Goal: Find contact information: Find contact information

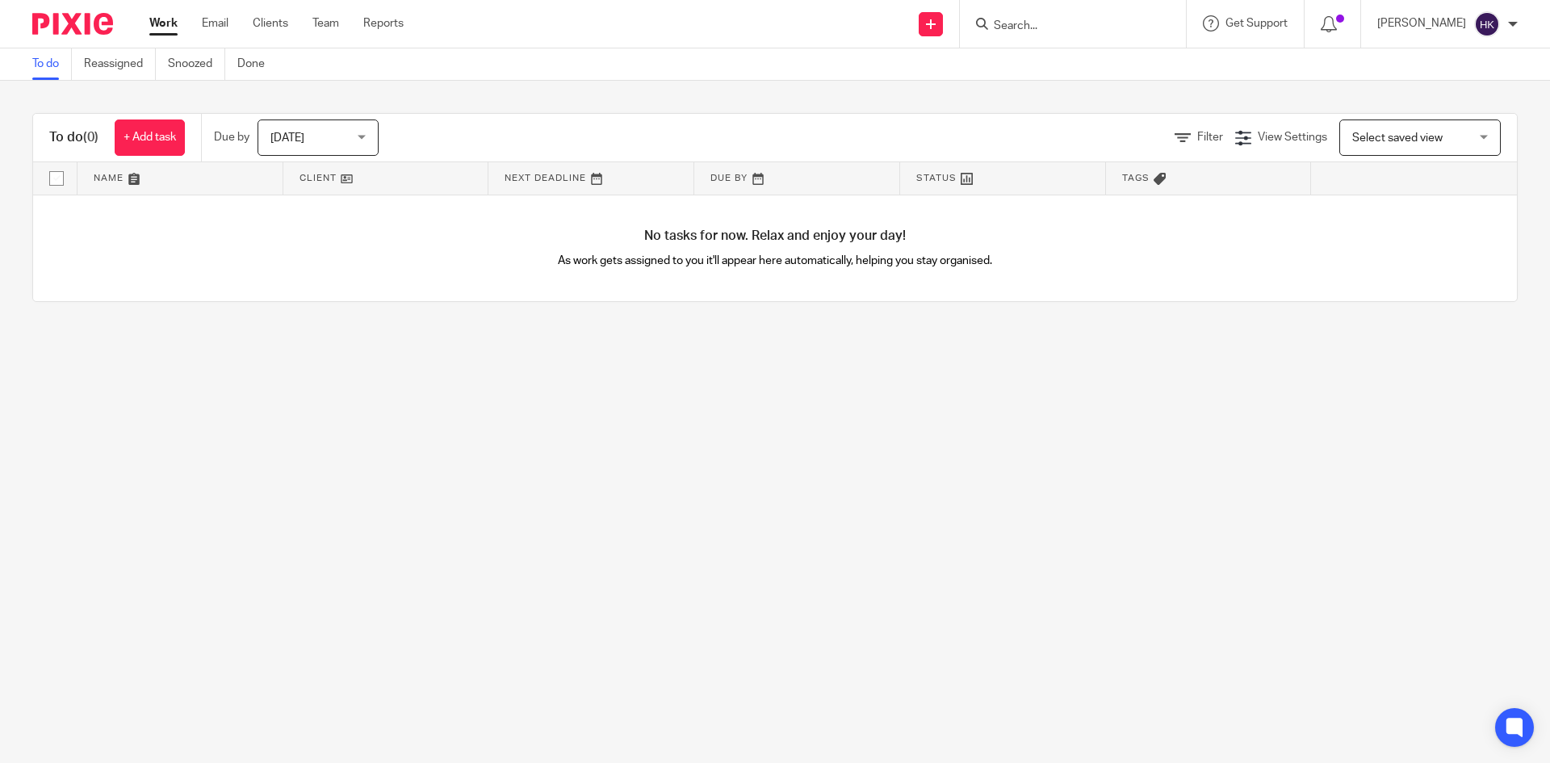
click at [1059, 23] on input "Search" at bounding box center [1064, 26] width 145 height 15
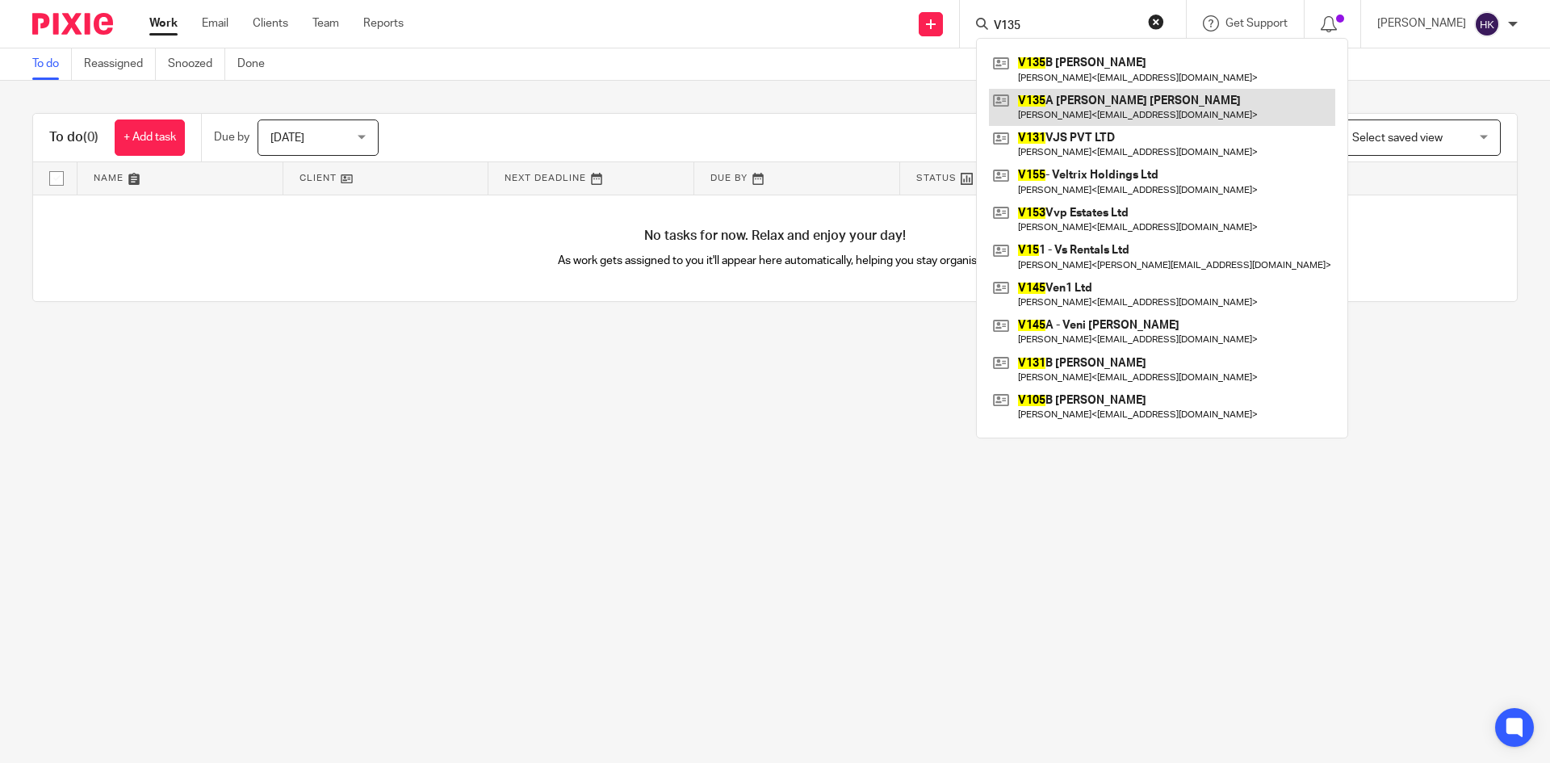
type input "V135"
click at [1078, 111] on link at bounding box center [1162, 107] width 346 height 37
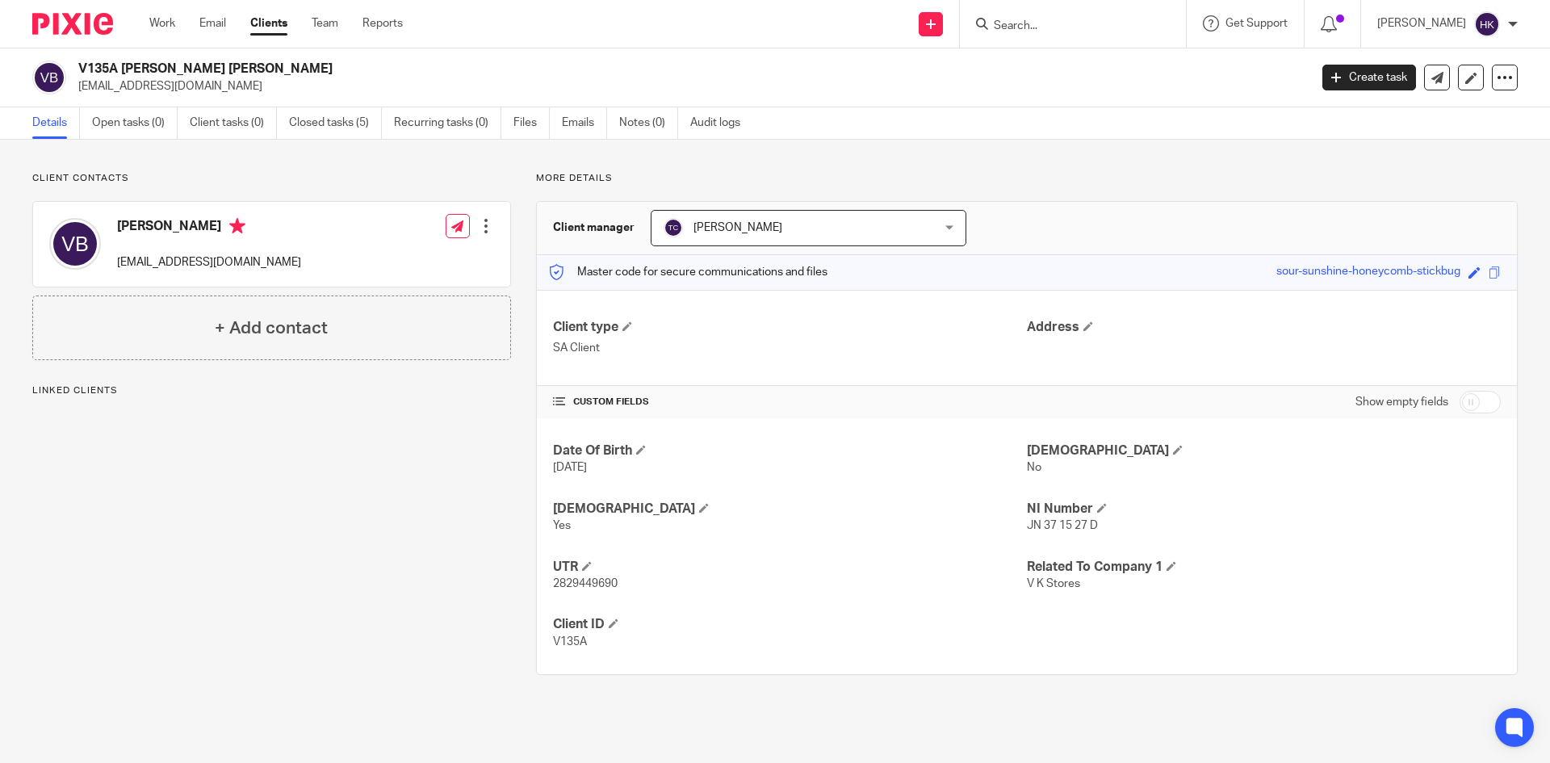
drag, startPoint x: 77, startPoint y: 90, endPoint x: 235, endPoint y: 95, distance: 157.5
click at [235, 95] on div "V135A [PERSON_NAME] [PERSON_NAME] [EMAIL_ADDRESS][DOMAIN_NAME] Create task Upda…" at bounding box center [775, 77] width 1550 height 59
copy p "[EMAIL_ADDRESS][DOMAIN_NAME]"
click at [1040, 18] on form at bounding box center [1078, 24] width 172 height 20
click at [1052, 35] on div at bounding box center [1073, 24] width 226 height 48
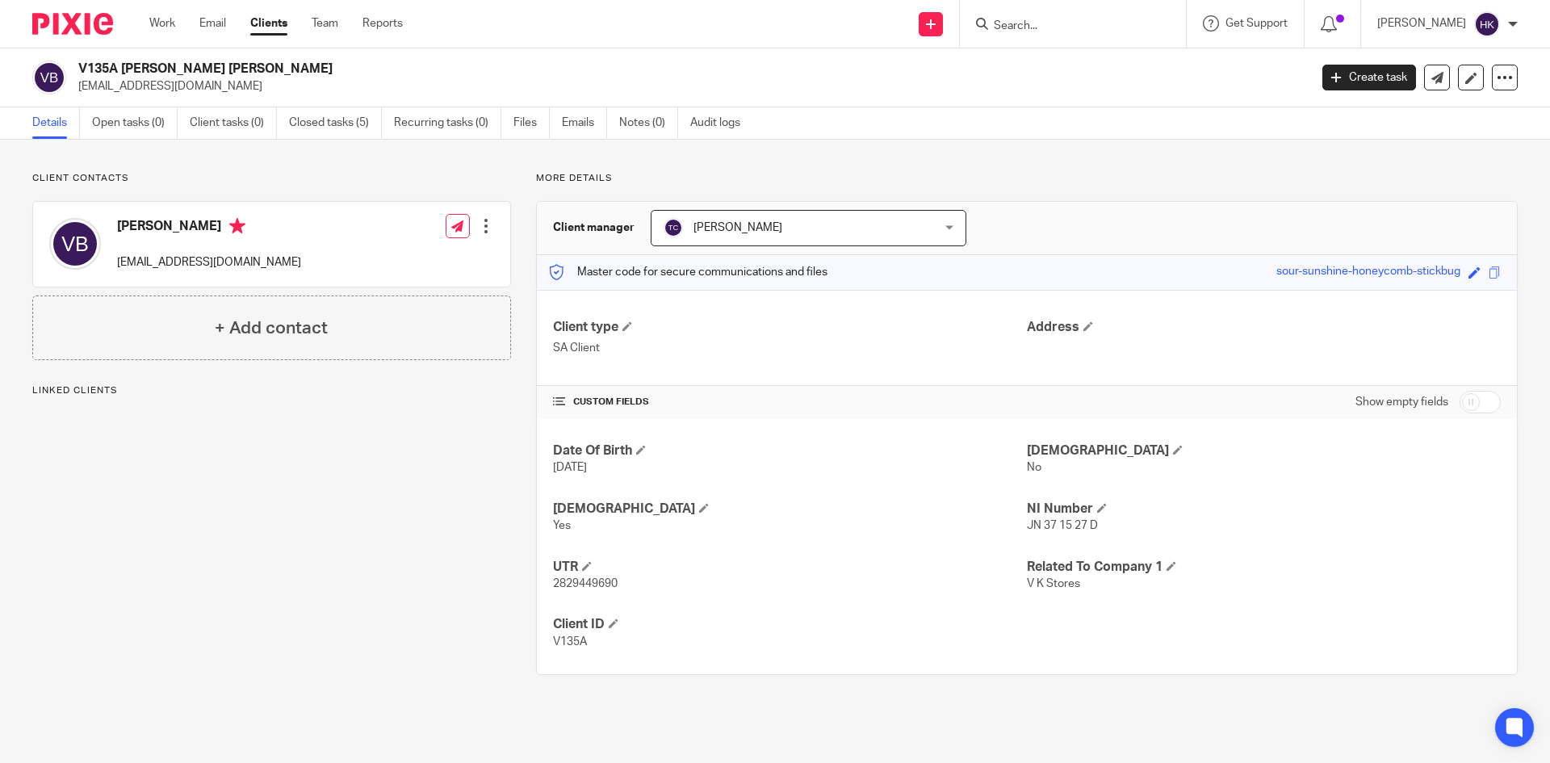
click at [1051, 25] on input "Search" at bounding box center [1064, 26] width 145 height 15
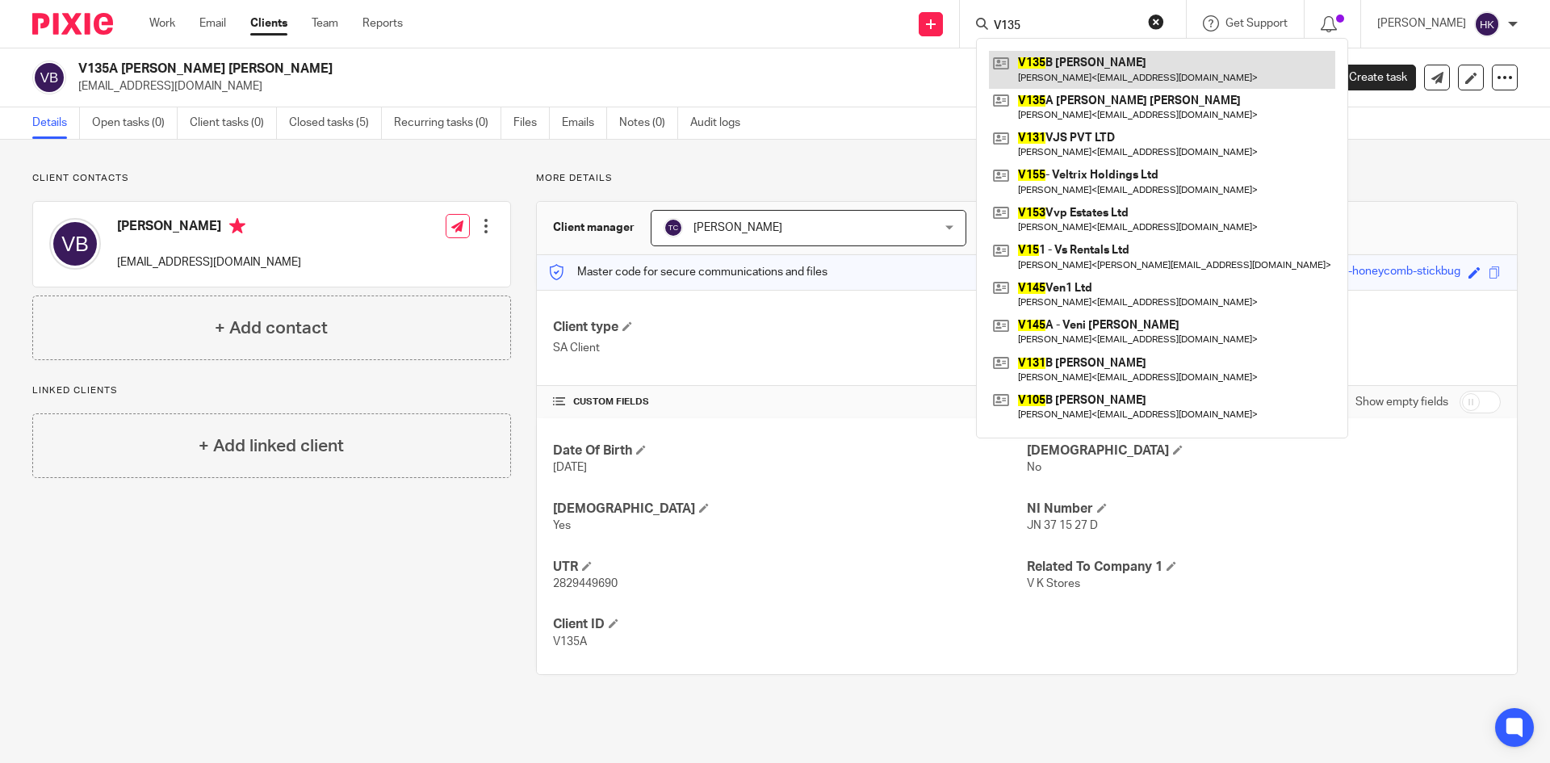
type input "V135"
click at [1100, 79] on link at bounding box center [1162, 69] width 346 height 37
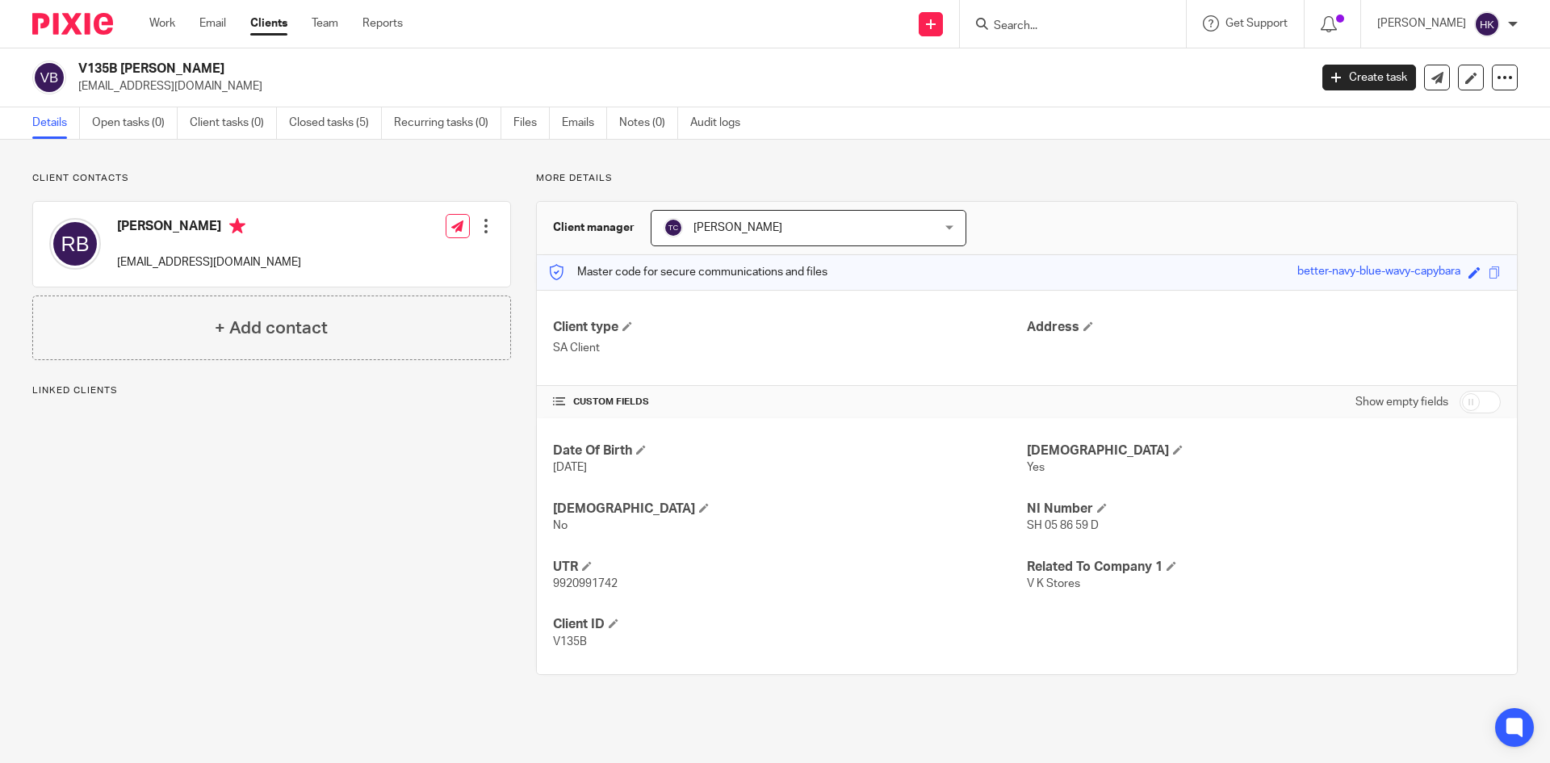
drag, startPoint x: 77, startPoint y: 91, endPoint x: 192, endPoint y: 100, distance: 115.0
click at [192, 100] on div "V135B Mrs Rajni Bensal rbensal.rb@gmail.com Create task Update from Companies H…" at bounding box center [775, 77] width 1550 height 59
copy p "rbensal.rb@gmail.com"
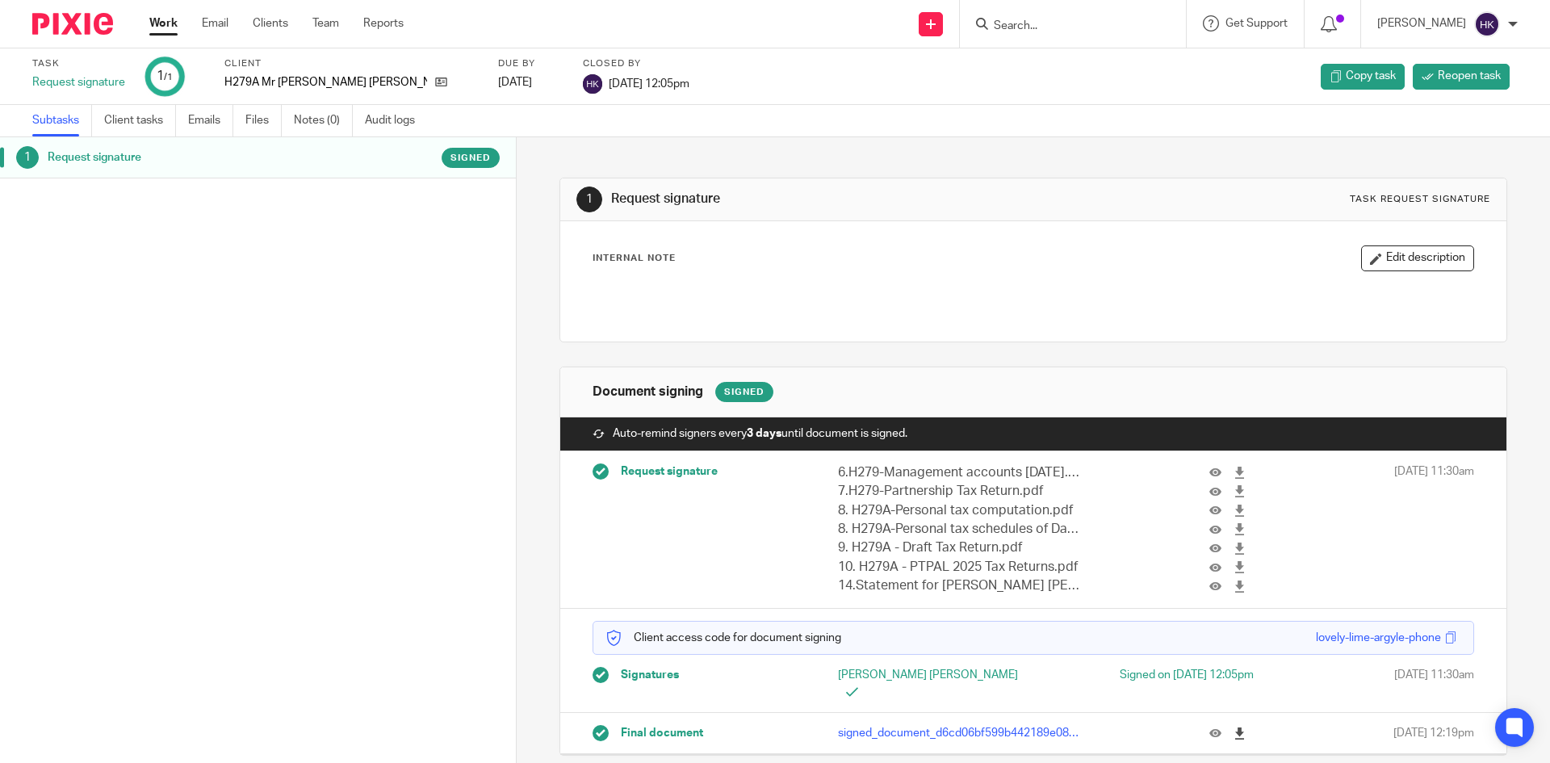
click at [1234, 727] on icon at bounding box center [1240, 733] width 12 height 12
click at [1037, 28] on input "Search" at bounding box center [1064, 26] width 145 height 15
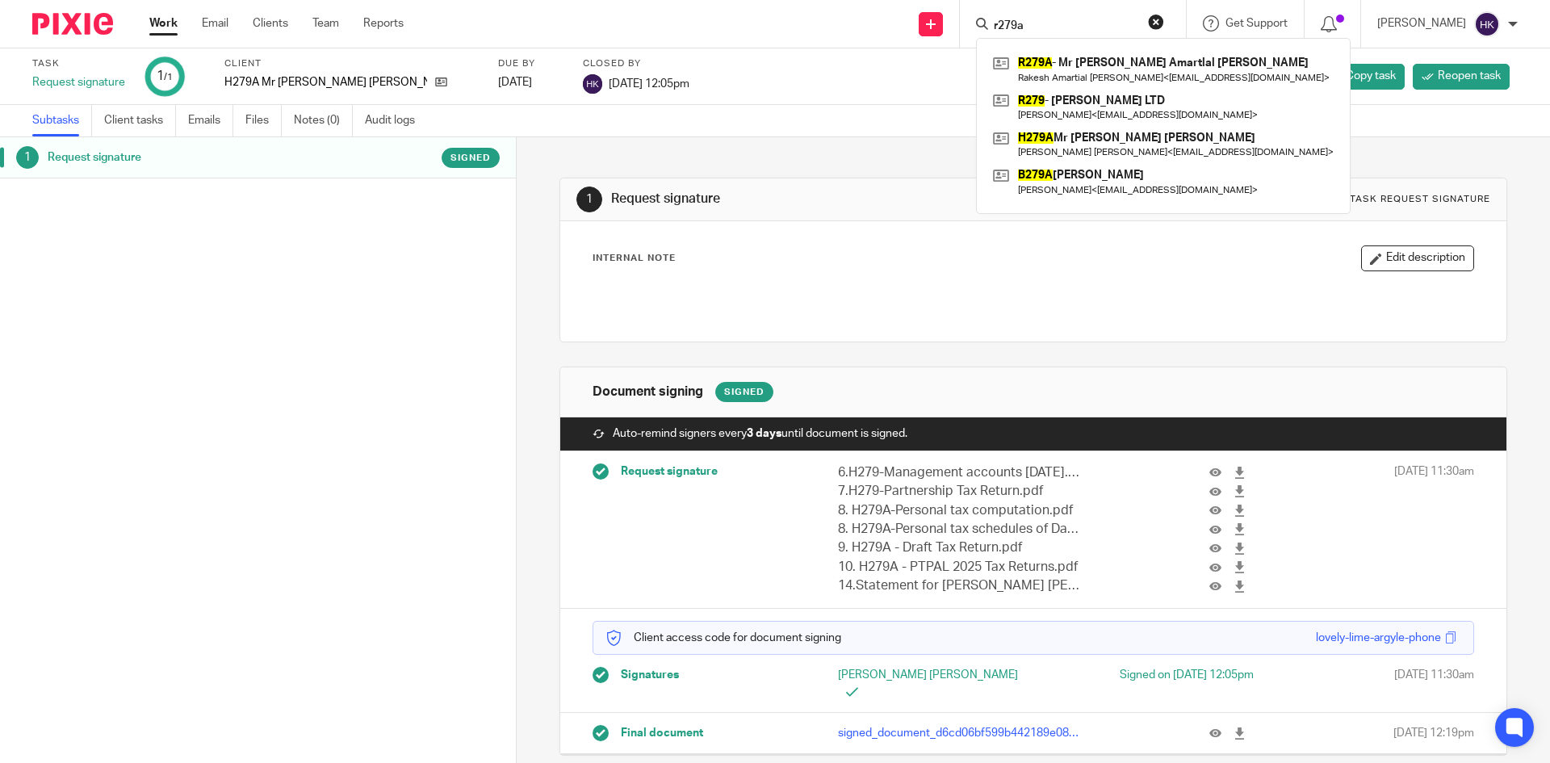
type input "r279a"
click button "submit" at bounding box center [0, 0] width 0 height 0
drag, startPoint x: 1129, startPoint y: 61, endPoint x: 1116, endPoint y: 69, distance: 15.9
click at [1129, 61] on link at bounding box center [1163, 69] width 349 height 37
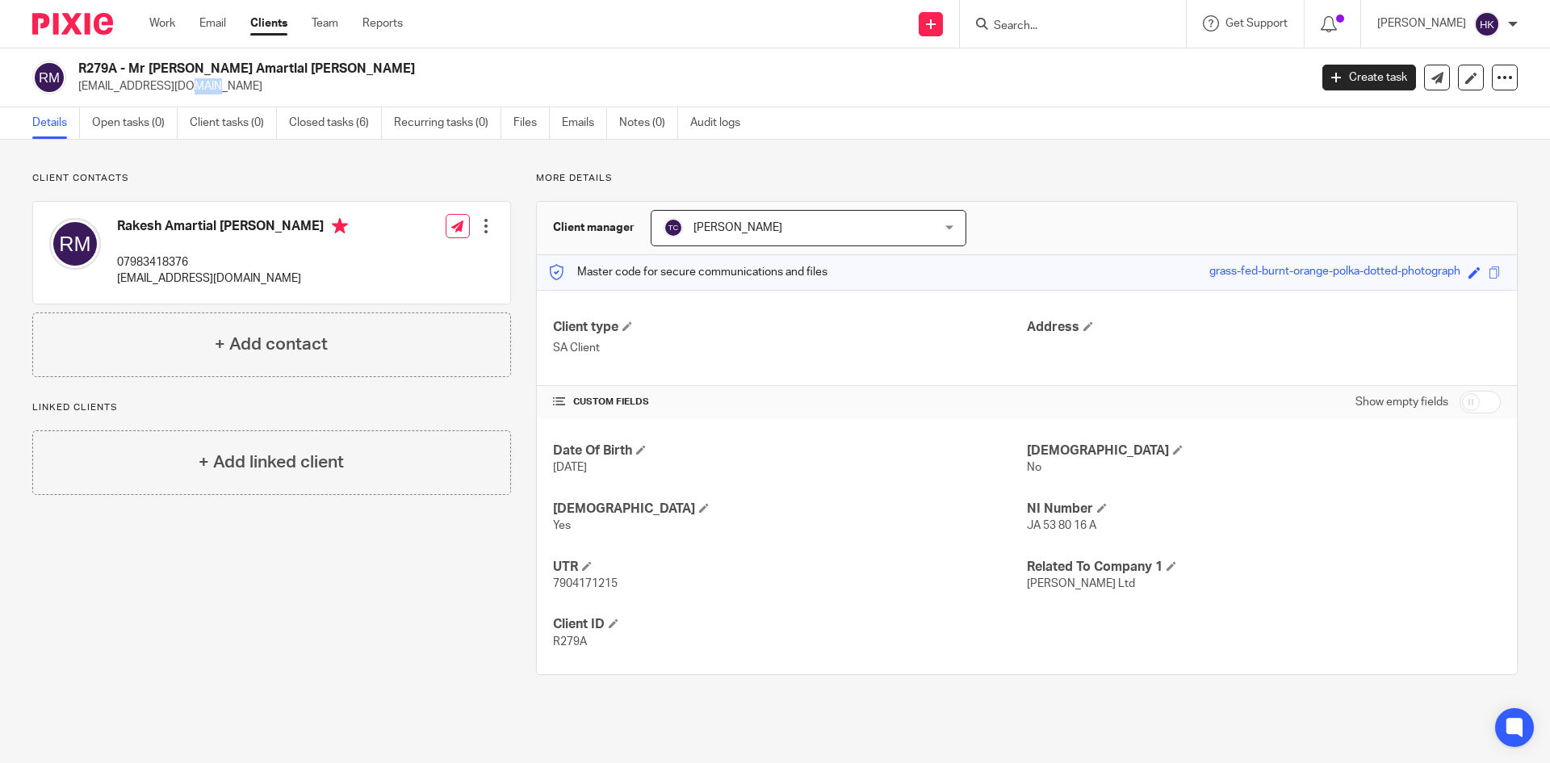
drag, startPoint x: 82, startPoint y: 91, endPoint x: 106, endPoint y: 91, distance: 24.2
click at [106, 91] on p "[EMAIL_ADDRESS][DOMAIN_NAME]" at bounding box center [688, 86] width 1220 height 16
click at [67, 91] on div "R279A - Mr Rakesh Amartlal Mistry raks49@hotmail.com" at bounding box center [665, 78] width 1266 height 34
drag, startPoint x: 74, startPoint y: 89, endPoint x: 189, endPoint y: 97, distance: 114.9
click at [189, 97] on div "R279A - Mr Rakesh Amartlal Mistry raks49@hotmail.com Create task Update from Co…" at bounding box center [775, 77] width 1550 height 59
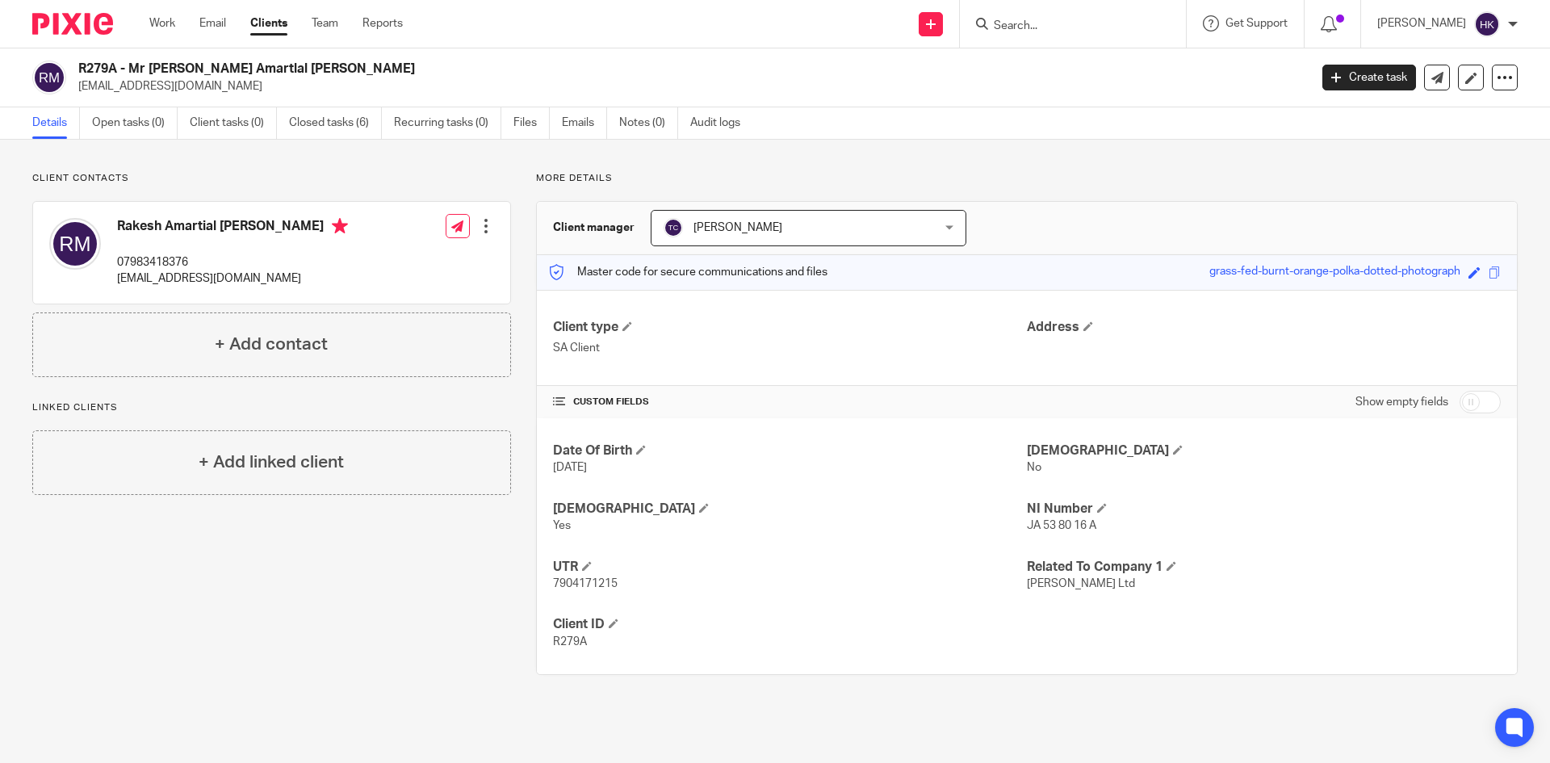
copy p "[EMAIL_ADDRESS][DOMAIN_NAME]"
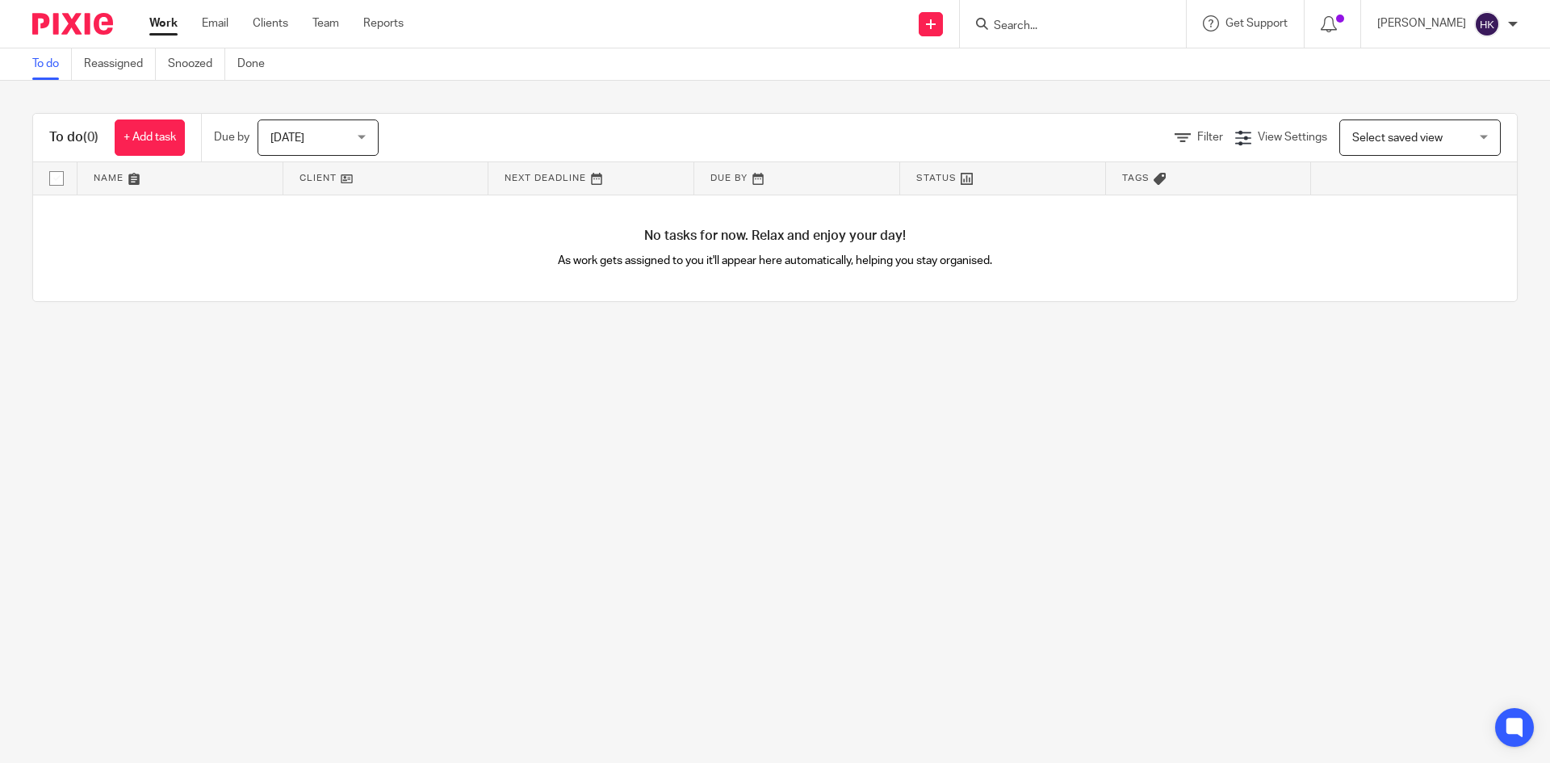
click at [1037, 15] on form at bounding box center [1078, 24] width 172 height 20
click at [1030, 26] on input "Search" at bounding box center [1064, 26] width 145 height 15
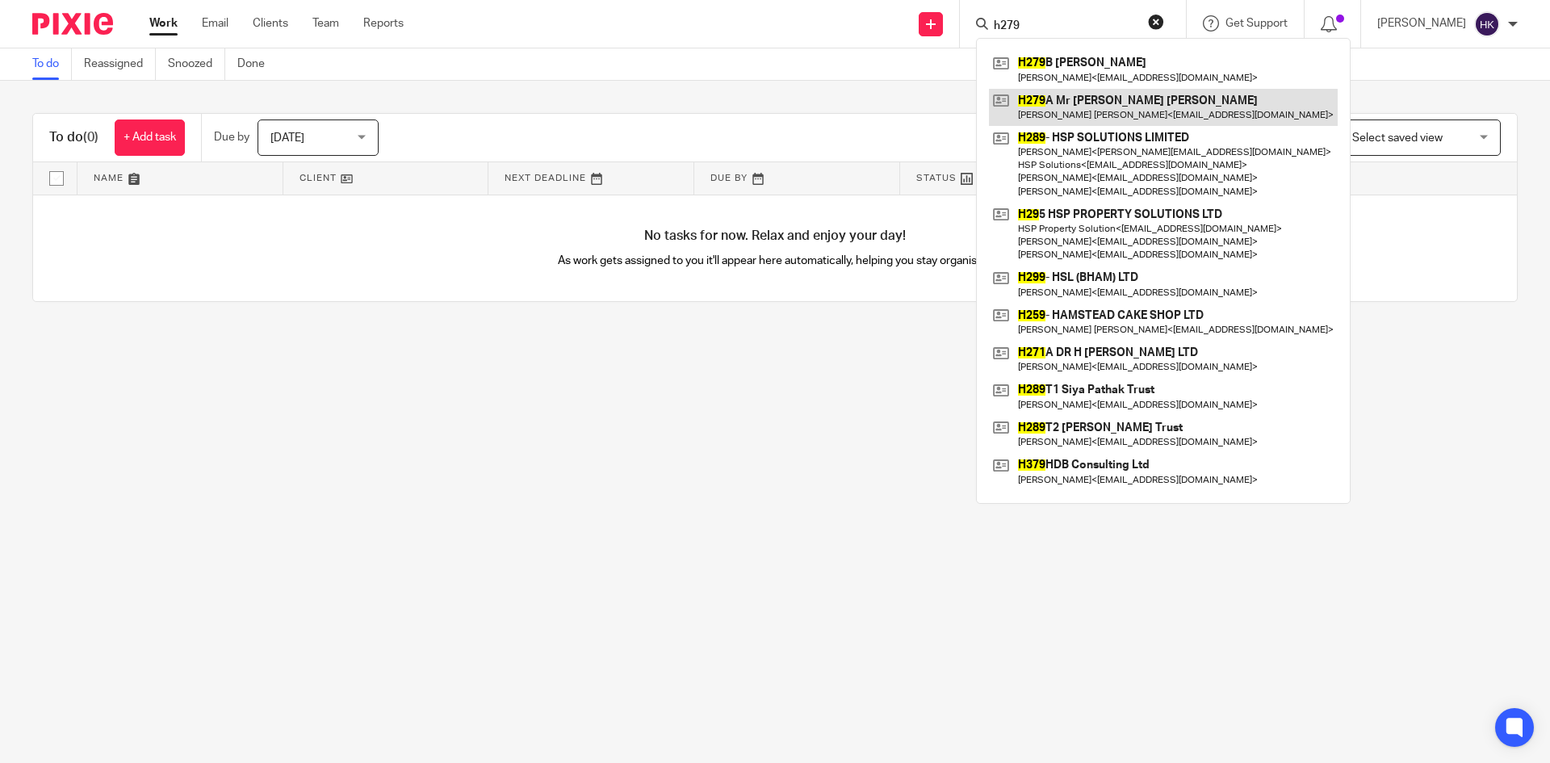
type input "h279"
click at [1087, 111] on link at bounding box center [1163, 107] width 349 height 37
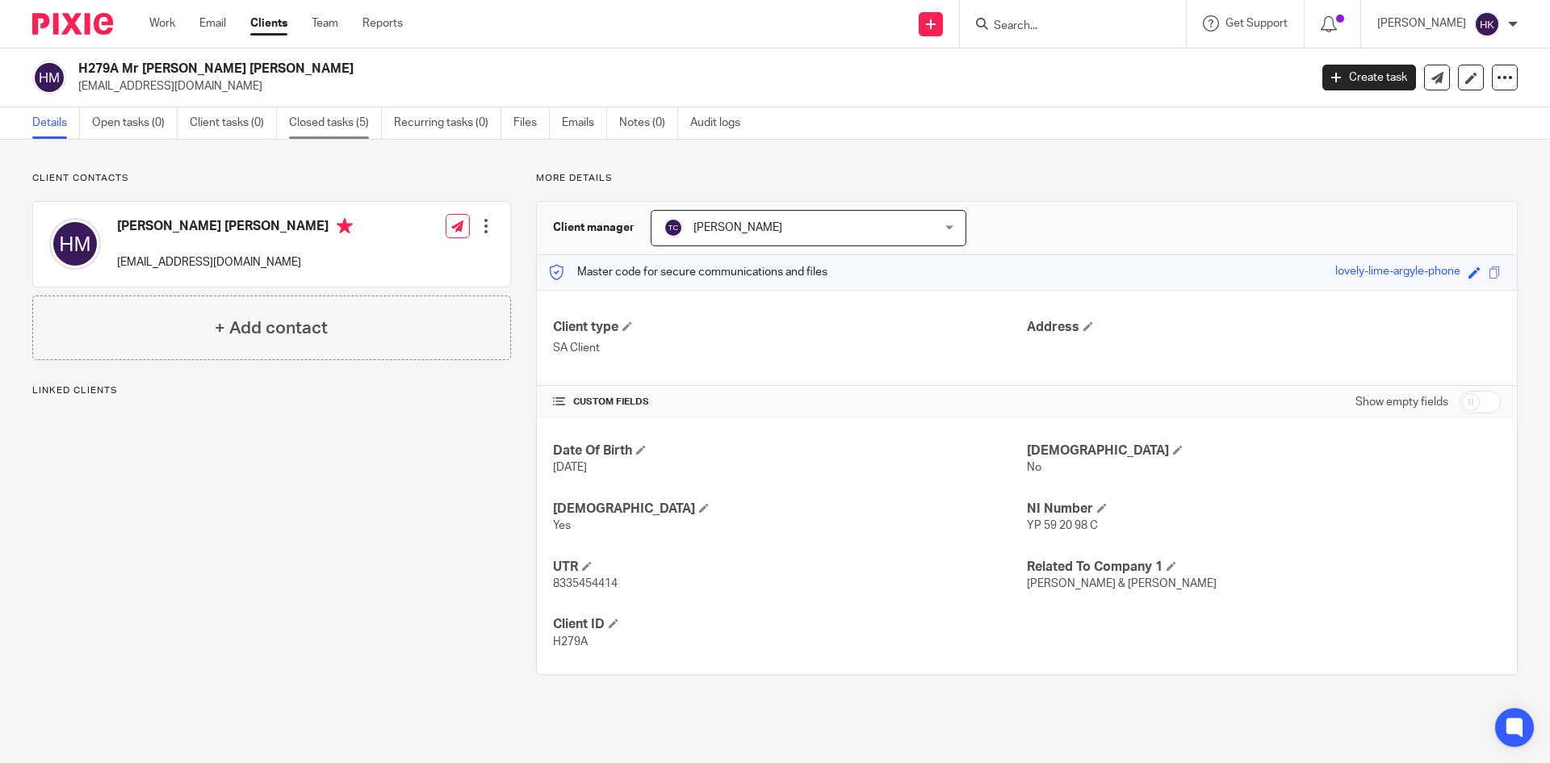
click at [329, 127] on link "Closed tasks (5)" at bounding box center [335, 122] width 93 height 31
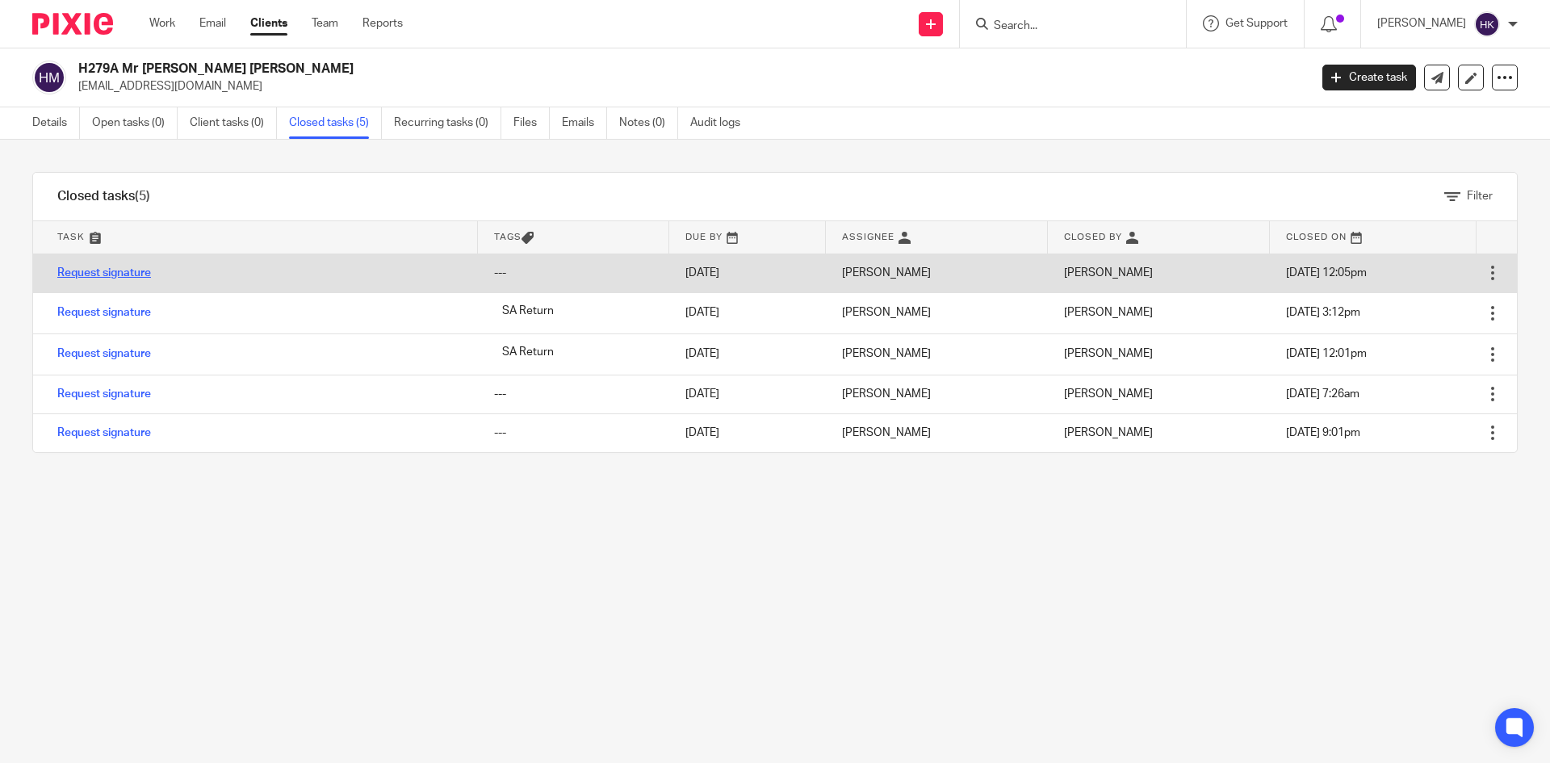
click at [132, 271] on link "Request signature" at bounding box center [104, 272] width 94 height 11
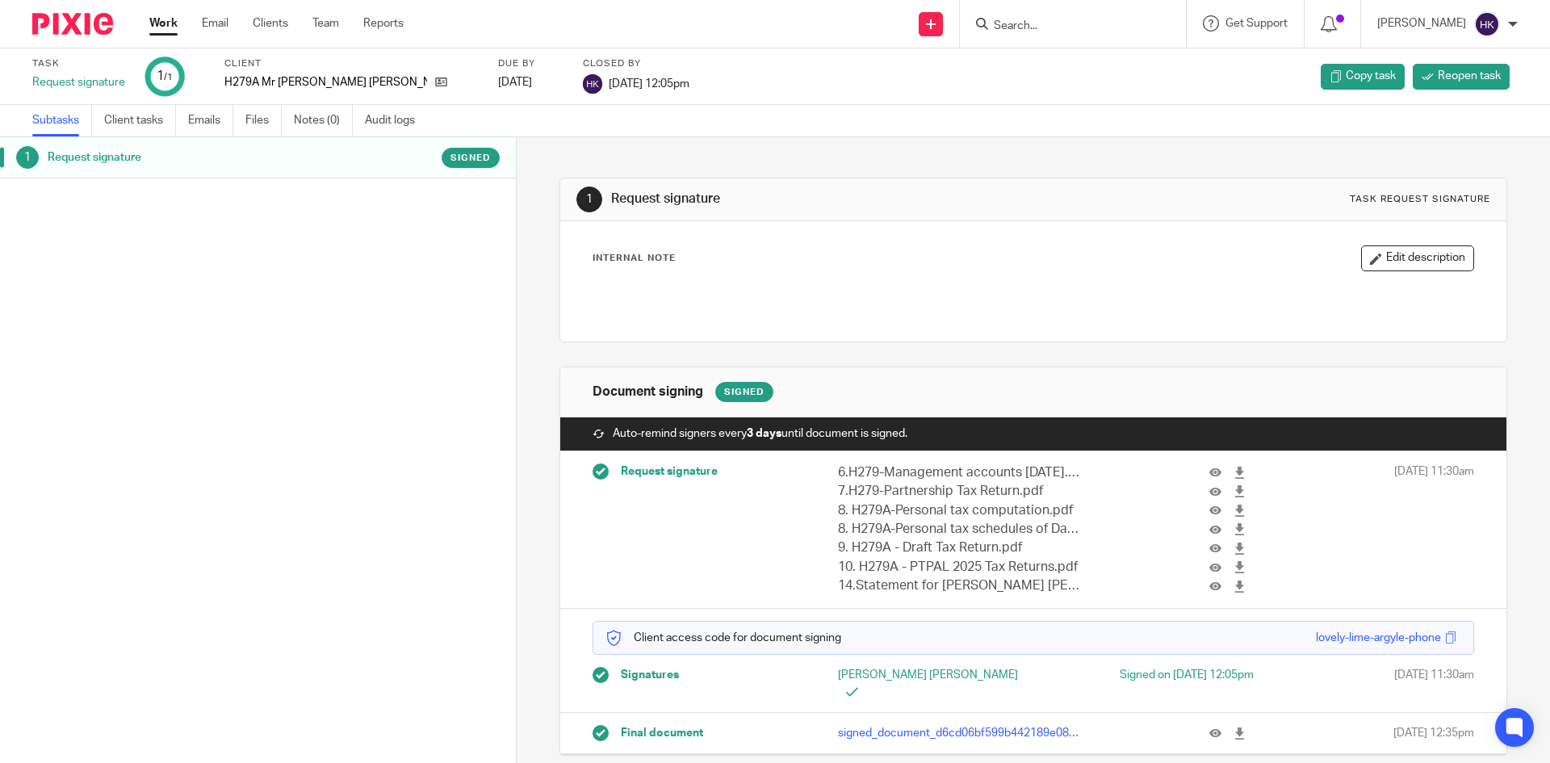
click at [1077, 24] on input "Search" at bounding box center [1064, 26] width 145 height 15
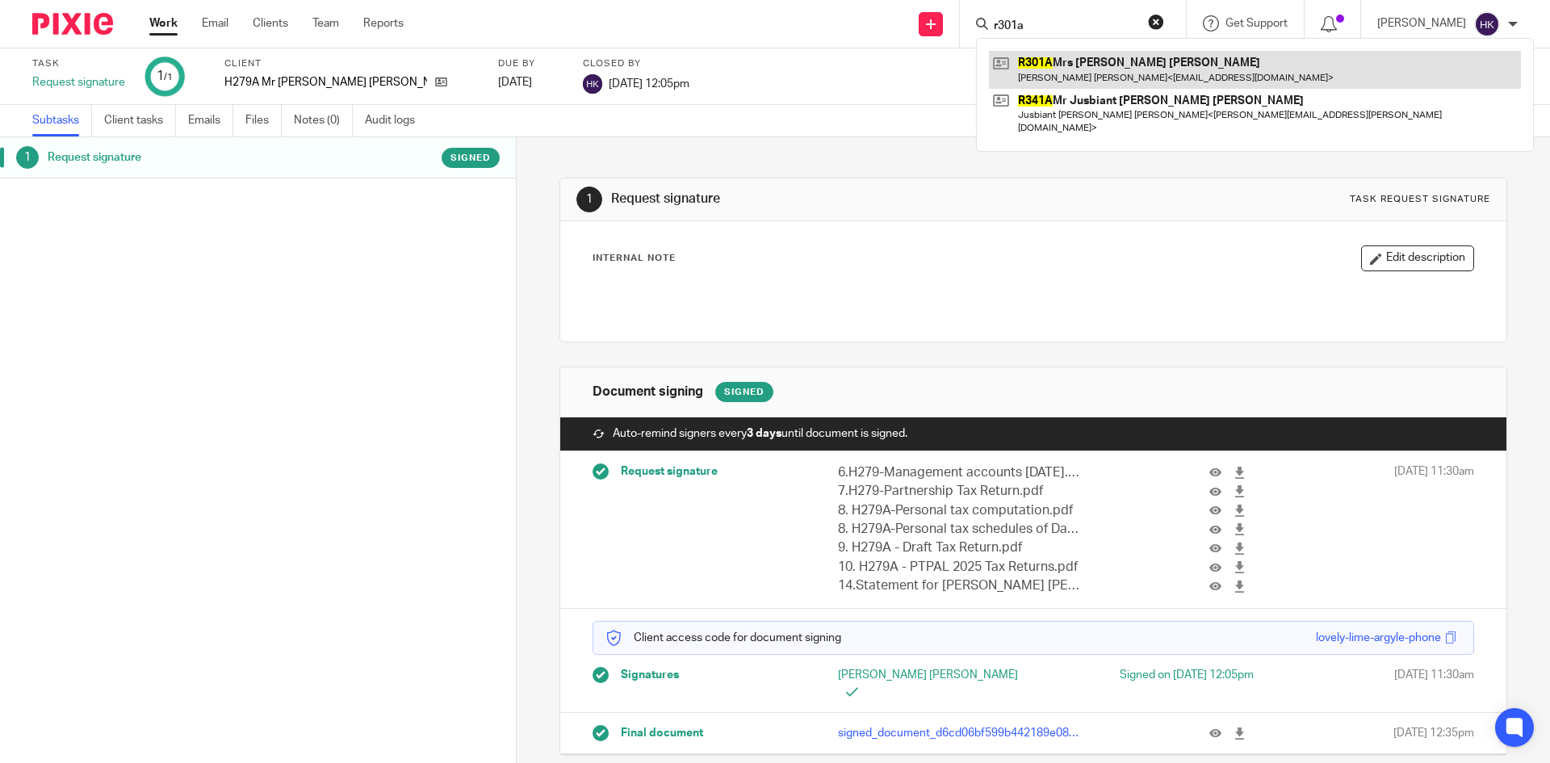
type input "r301a"
click at [1079, 65] on link at bounding box center [1255, 69] width 532 height 37
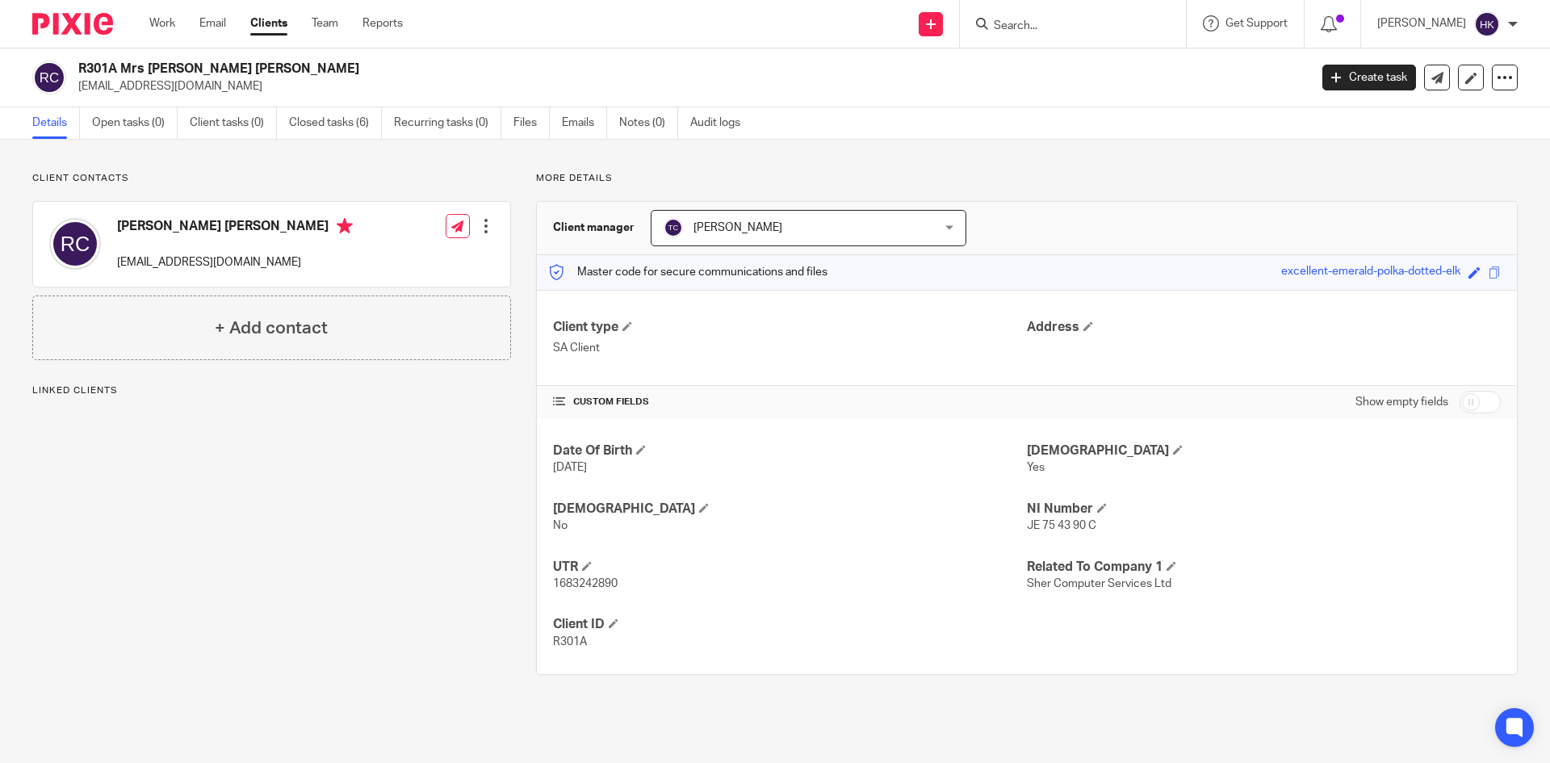
drag, startPoint x: 78, startPoint y: 94, endPoint x: 212, endPoint y: 102, distance: 133.4
click at [212, 102] on div "R301A Mrs [PERSON_NAME] [PERSON_NAME] [EMAIL_ADDRESS][DOMAIN_NAME] Create task …" at bounding box center [775, 77] width 1550 height 59
copy p "[EMAIL_ADDRESS][DOMAIN_NAME]"
click at [1057, 28] on input "Search" at bounding box center [1064, 26] width 145 height 15
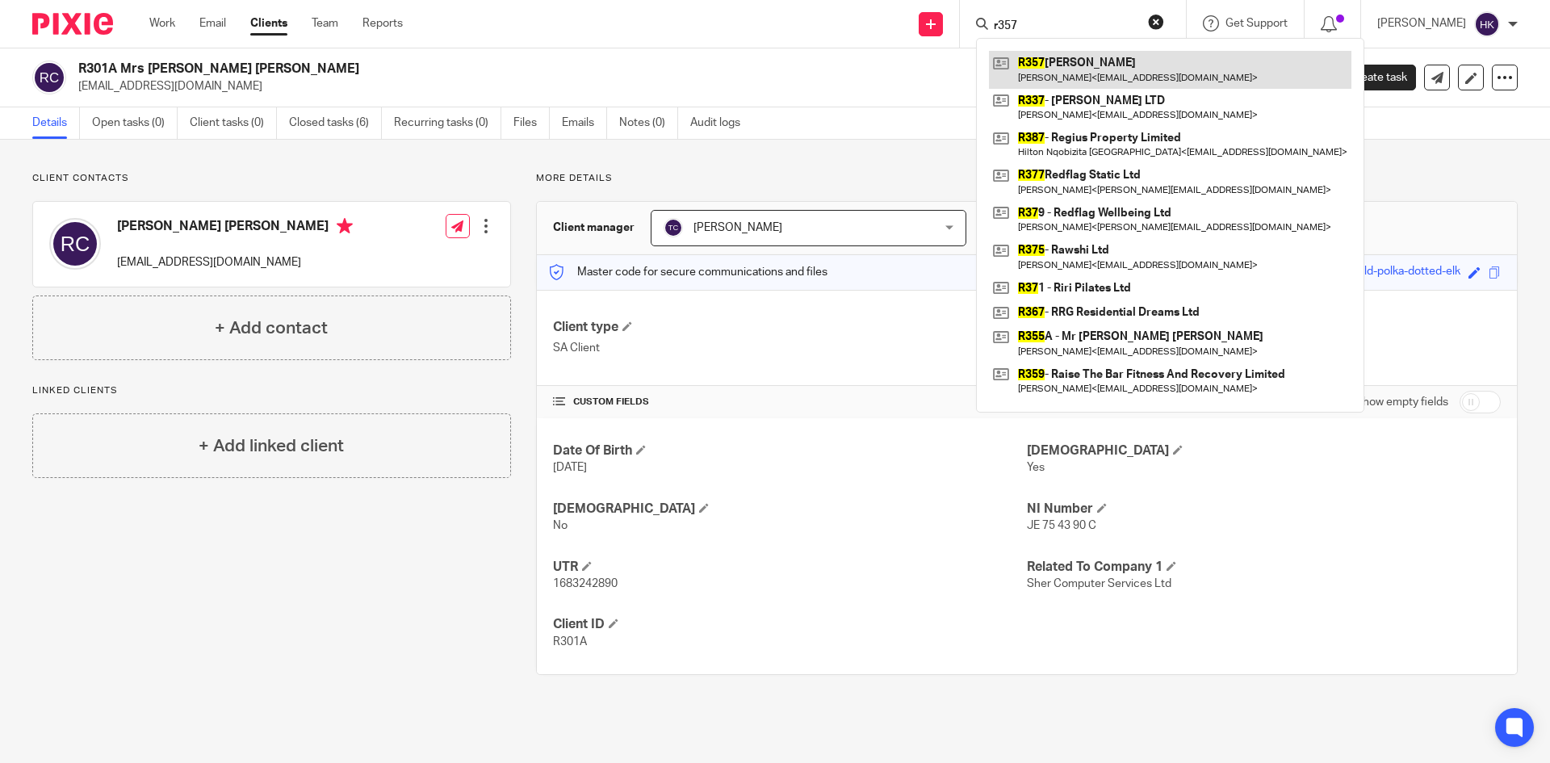
type input "r357"
click at [1074, 62] on link at bounding box center [1170, 69] width 362 height 37
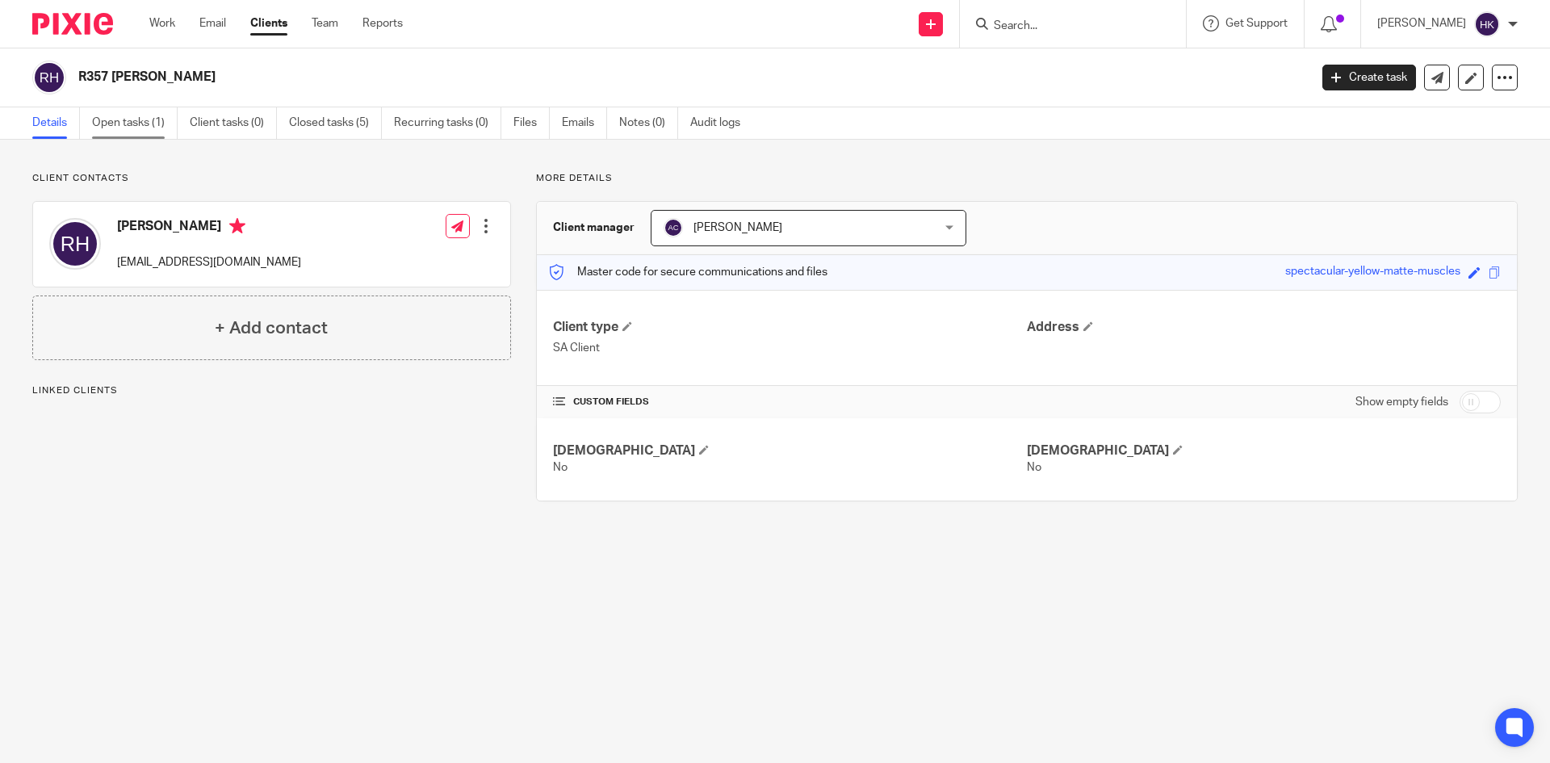
click at [121, 118] on link "Open tasks (1)" at bounding box center [135, 122] width 86 height 31
click at [1038, 29] on input "Search" at bounding box center [1064, 26] width 145 height 15
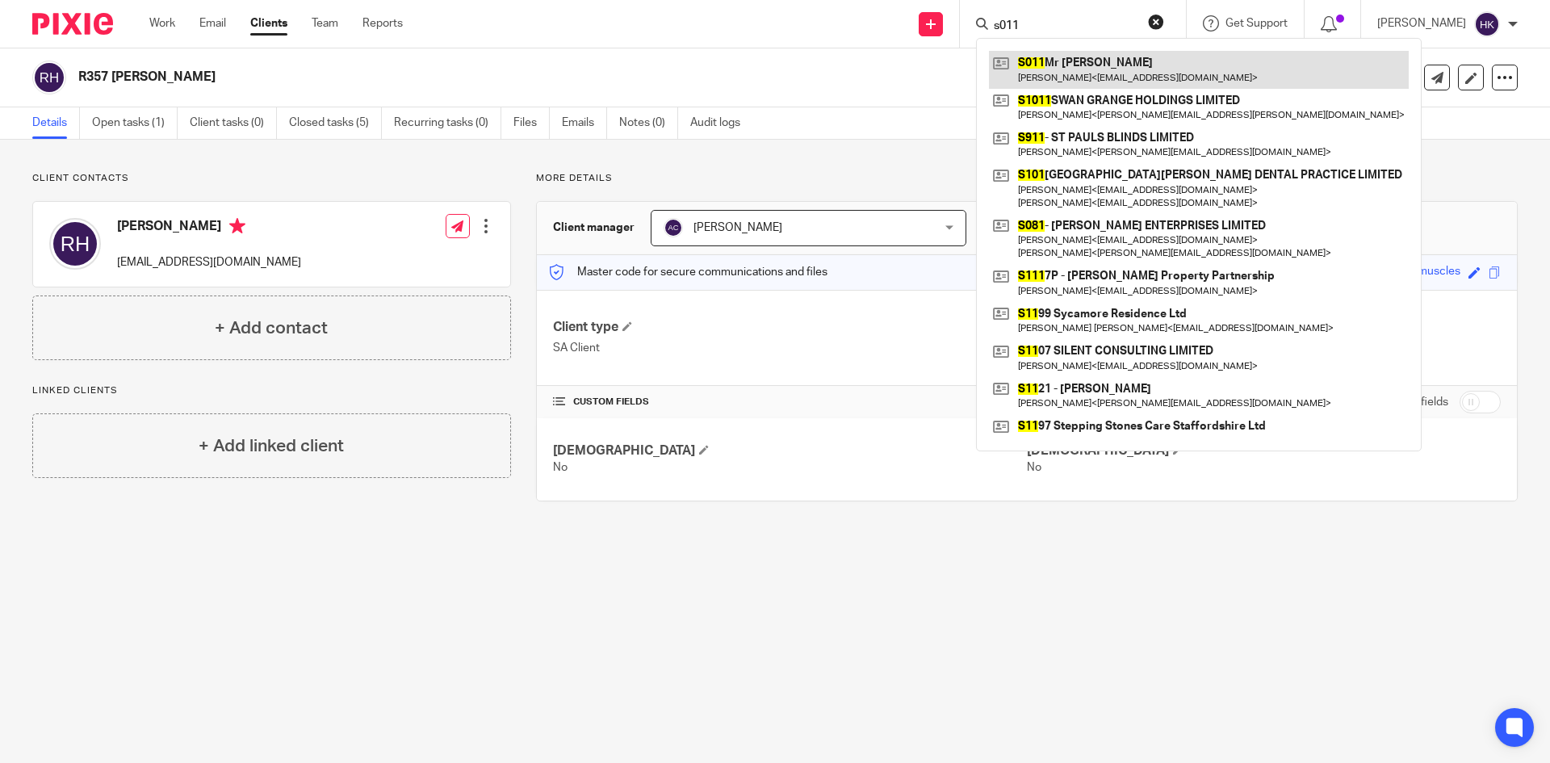
type input "s011"
click at [1079, 60] on link at bounding box center [1199, 69] width 420 height 37
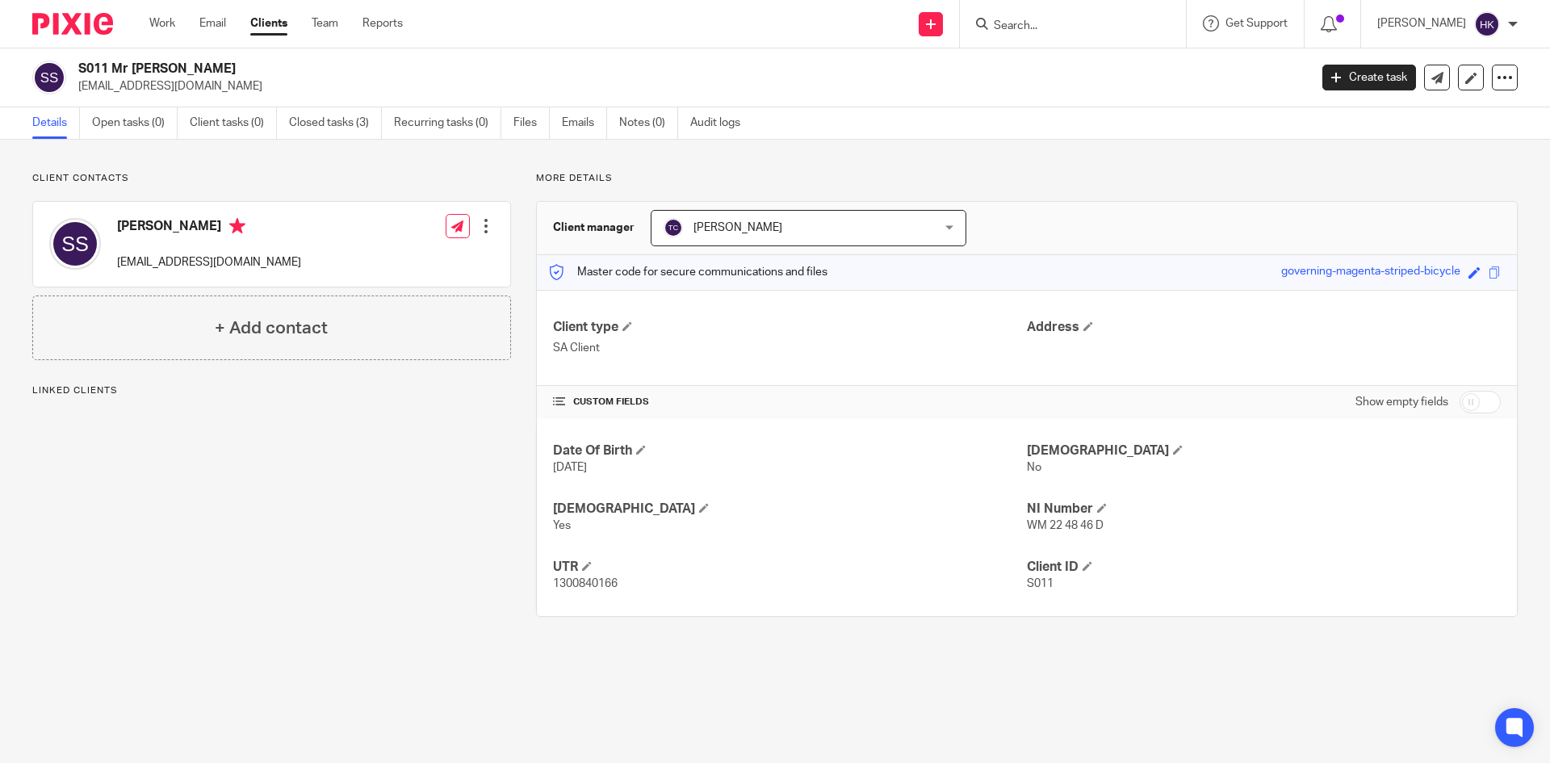
drag, startPoint x: 78, startPoint y: 95, endPoint x: 211, endPoint y: 98, distance: 132.4
click at [211, 98] on div "S011 Mr [PERSON_NAME] [EMAIL_ADDRESS][DOMAIN_NAME] Create task Update from Comp…" at bounding box center [775, 77] width 1550 height 59
copy p "[EMAIL_ADDRESS][DOMAIN_NAME]"
click at [1054, 19] on input "Search" at bounding box center [1064, 26] width 145 height 15
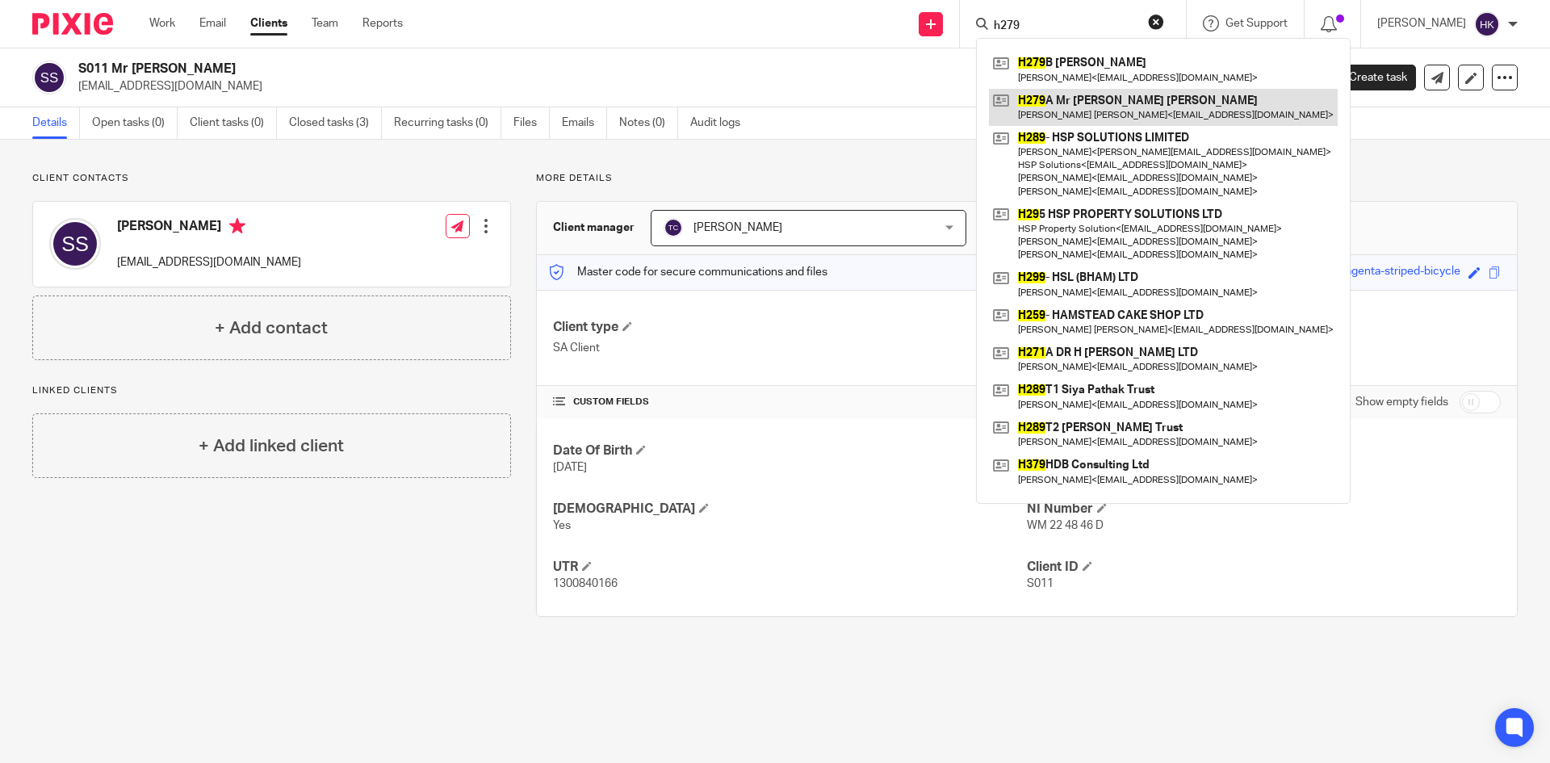
type input "h279"
click at [1080, 109] on link at bounding box center [1163, 107] width 349 height 37
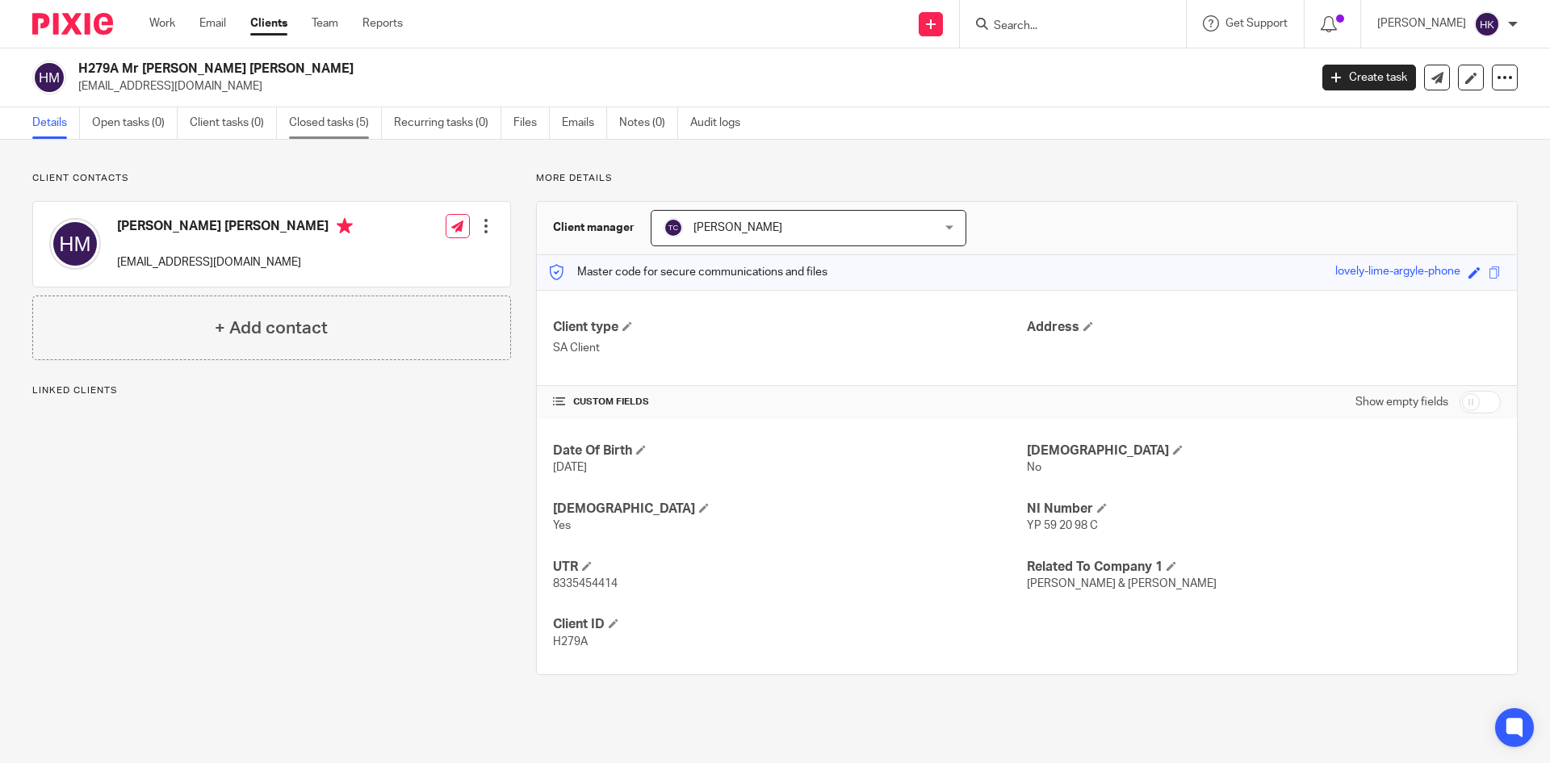
click at [317, 122] on link "Closed tasks (5)" at bounding box center [335, 122] width 93 height 31
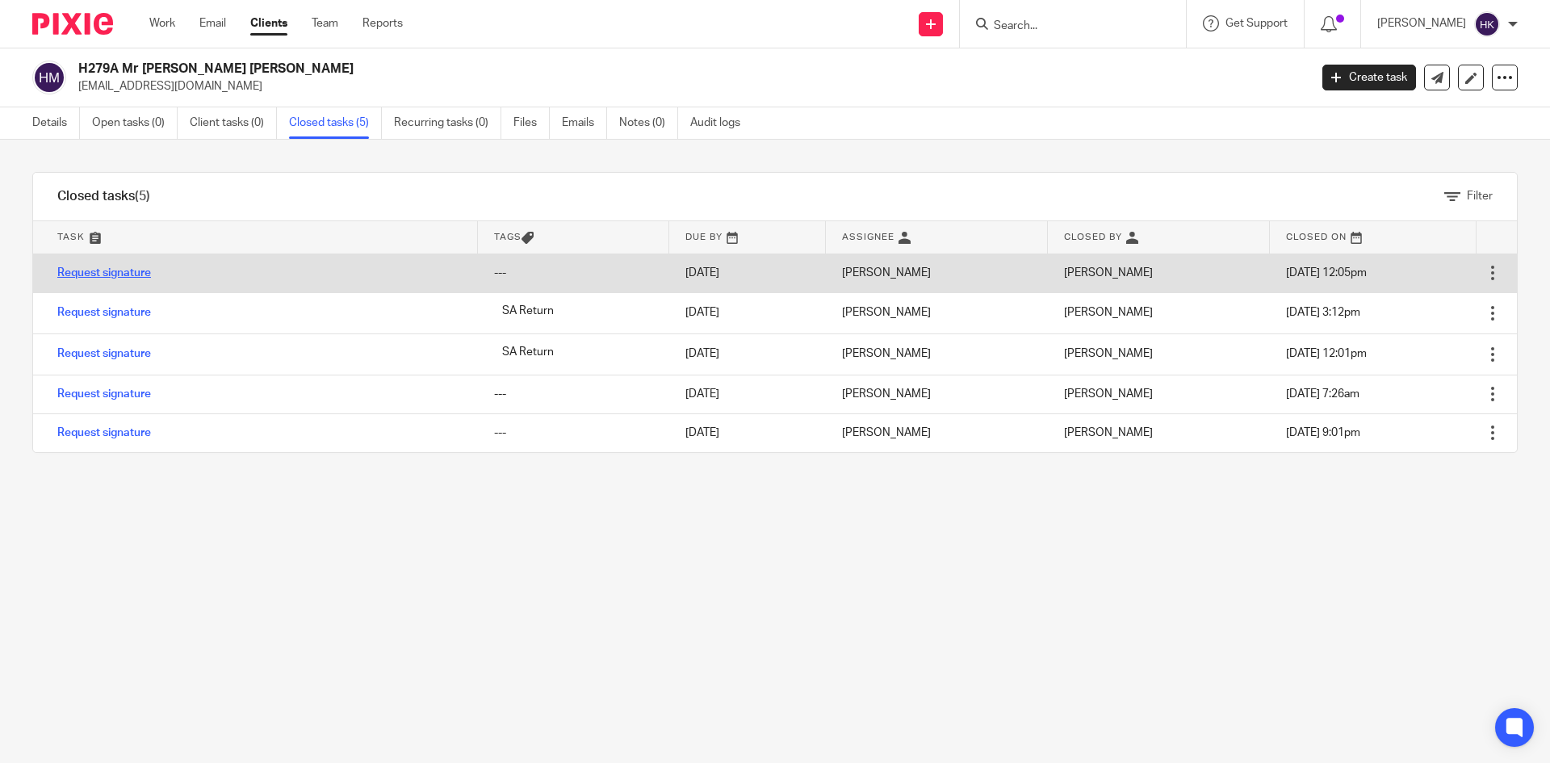
click at [125, 272] on link "Request signature" at bounding box center [104, 272] width 94 height 11
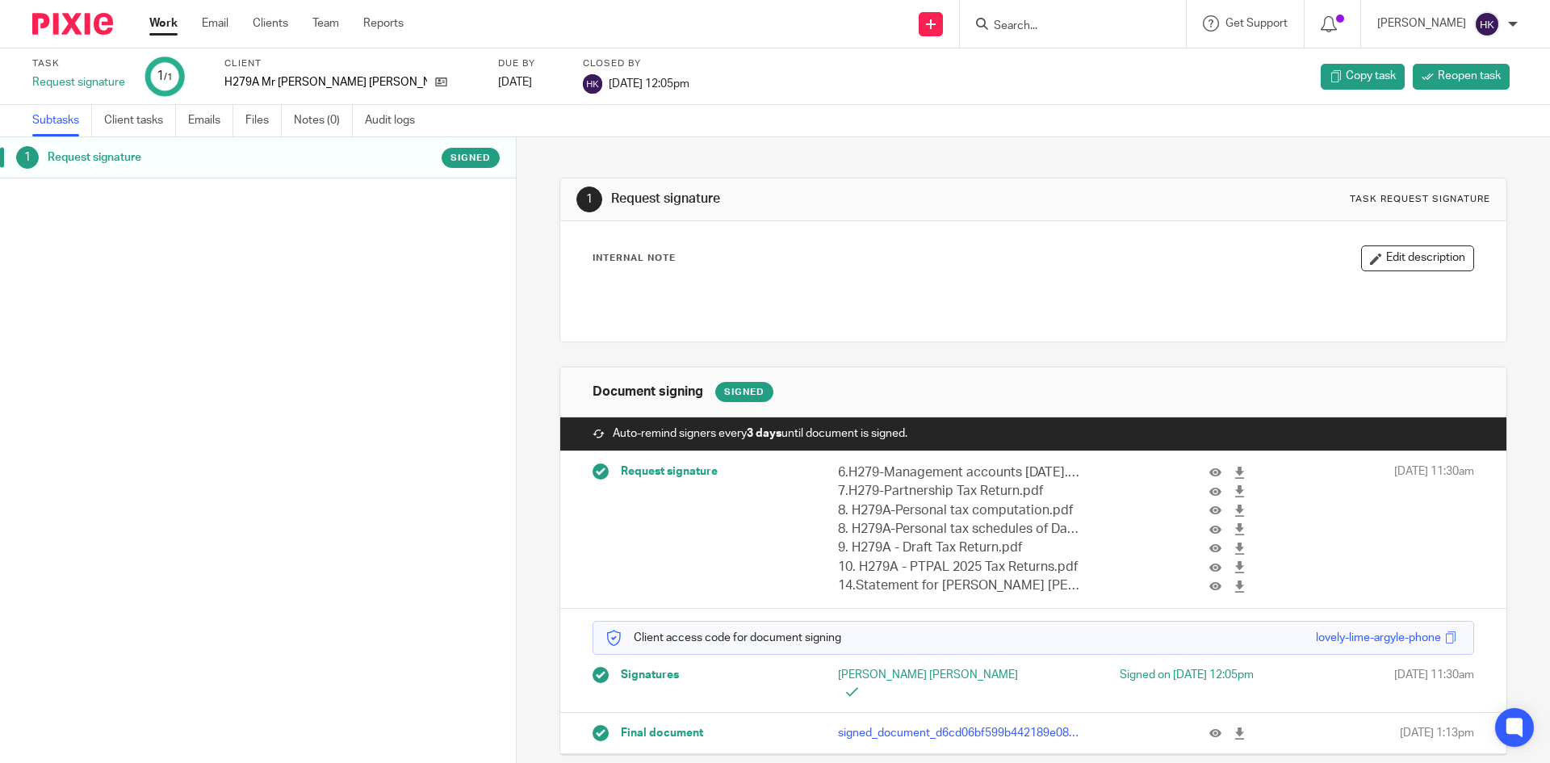
click at [1021, 27] on input "Search" at bounding box center [1064, 26] width 145 height 15
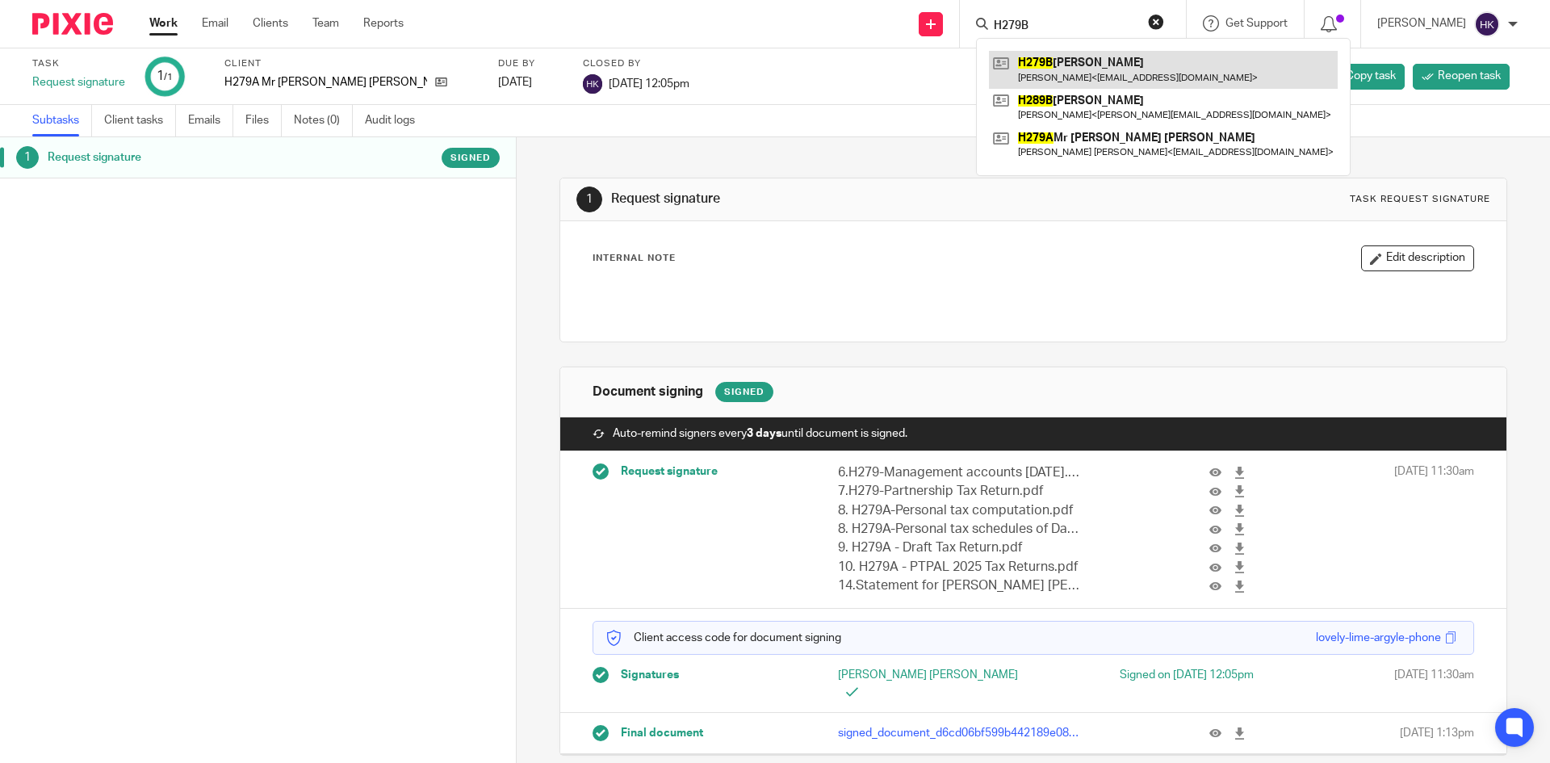
type input "H279B"
click at [1053, 61] on link at bounding box center [1163, 69] width 349 height 37
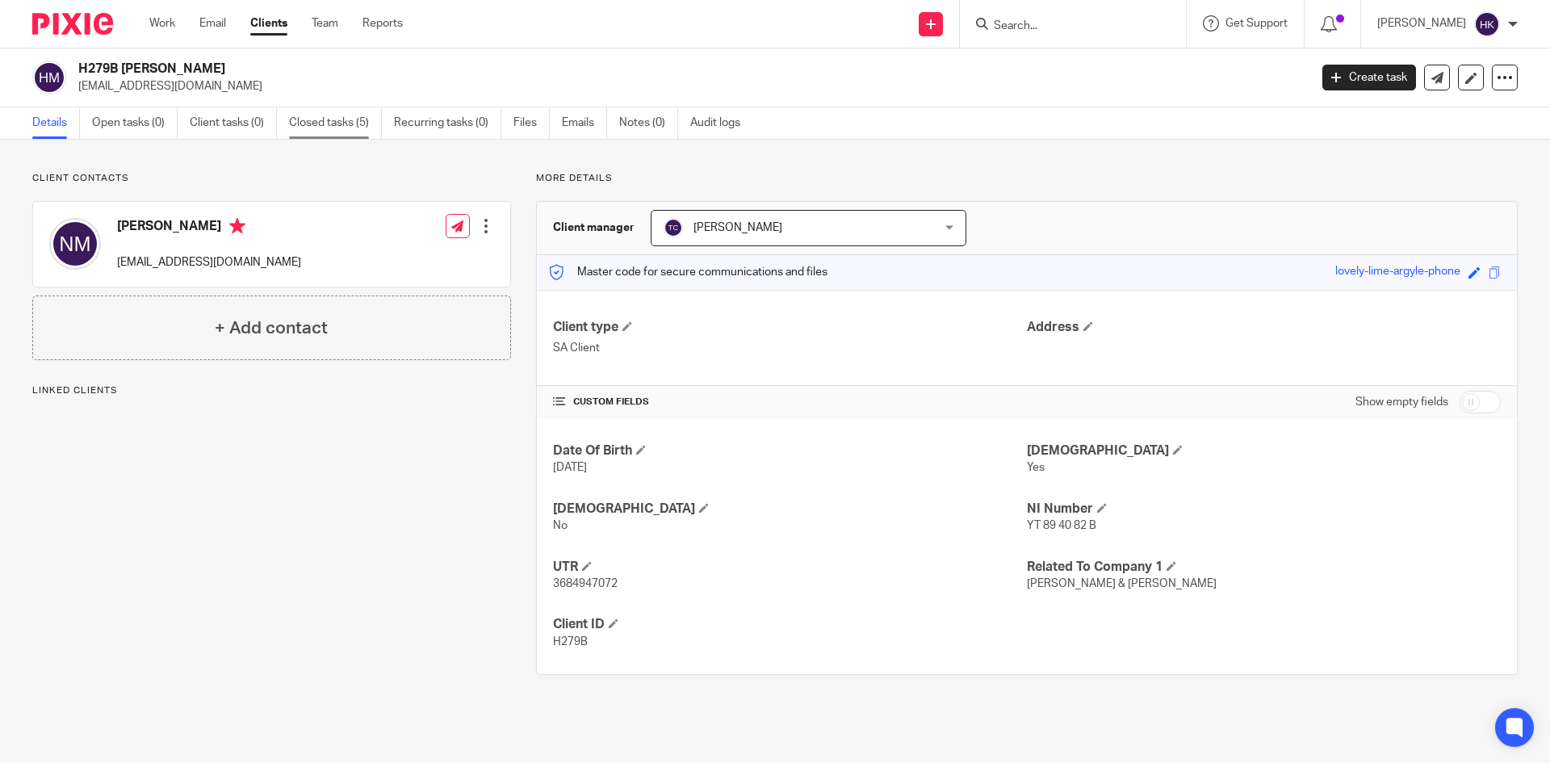
click at [322, 121] on link "Closed tasks (5)" at bounding box center [335, 122] width 93 height 31
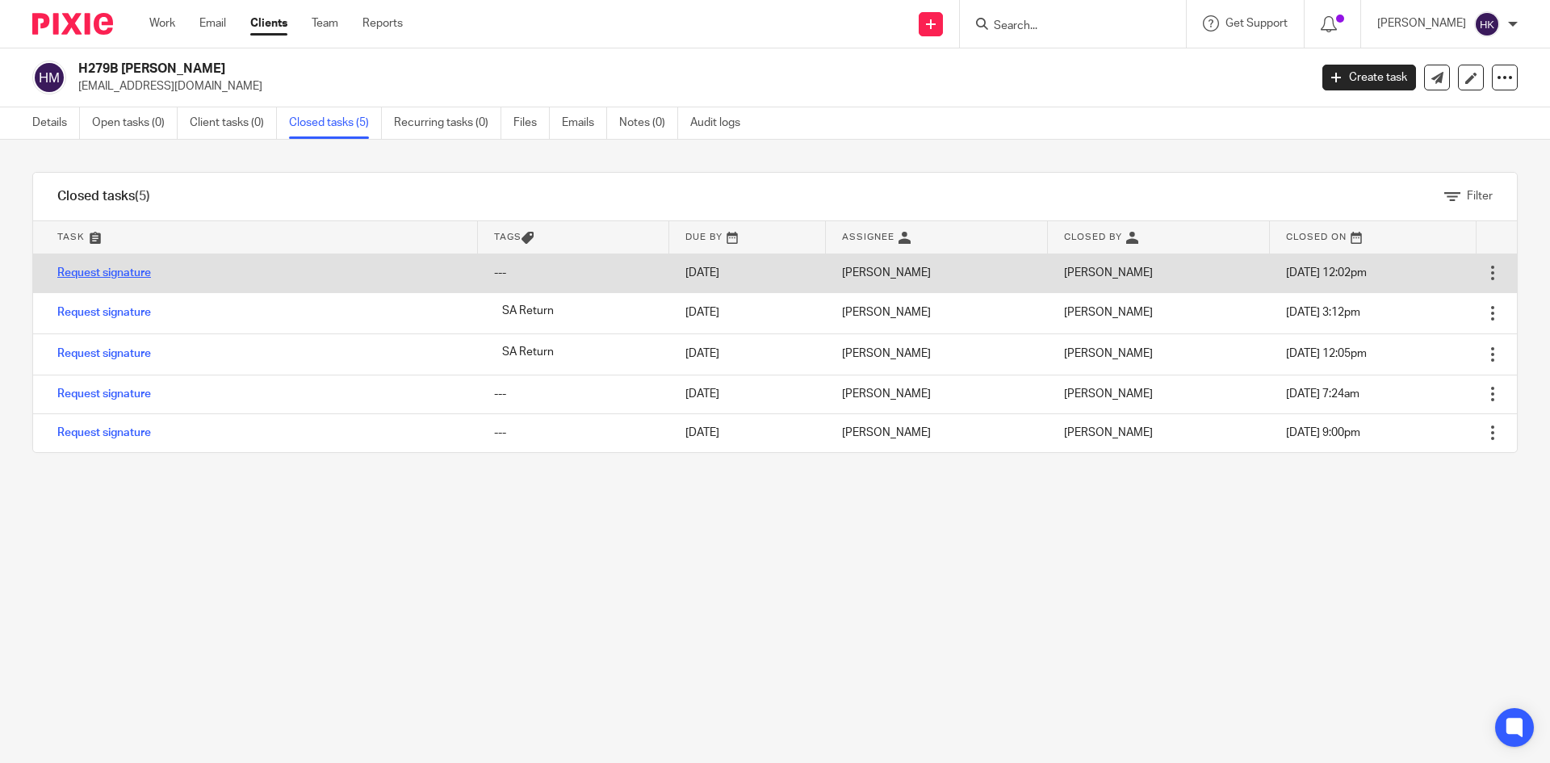
click at [85, 270] on link "Request signature" at bounding box center [104, 272] width 94 height 11
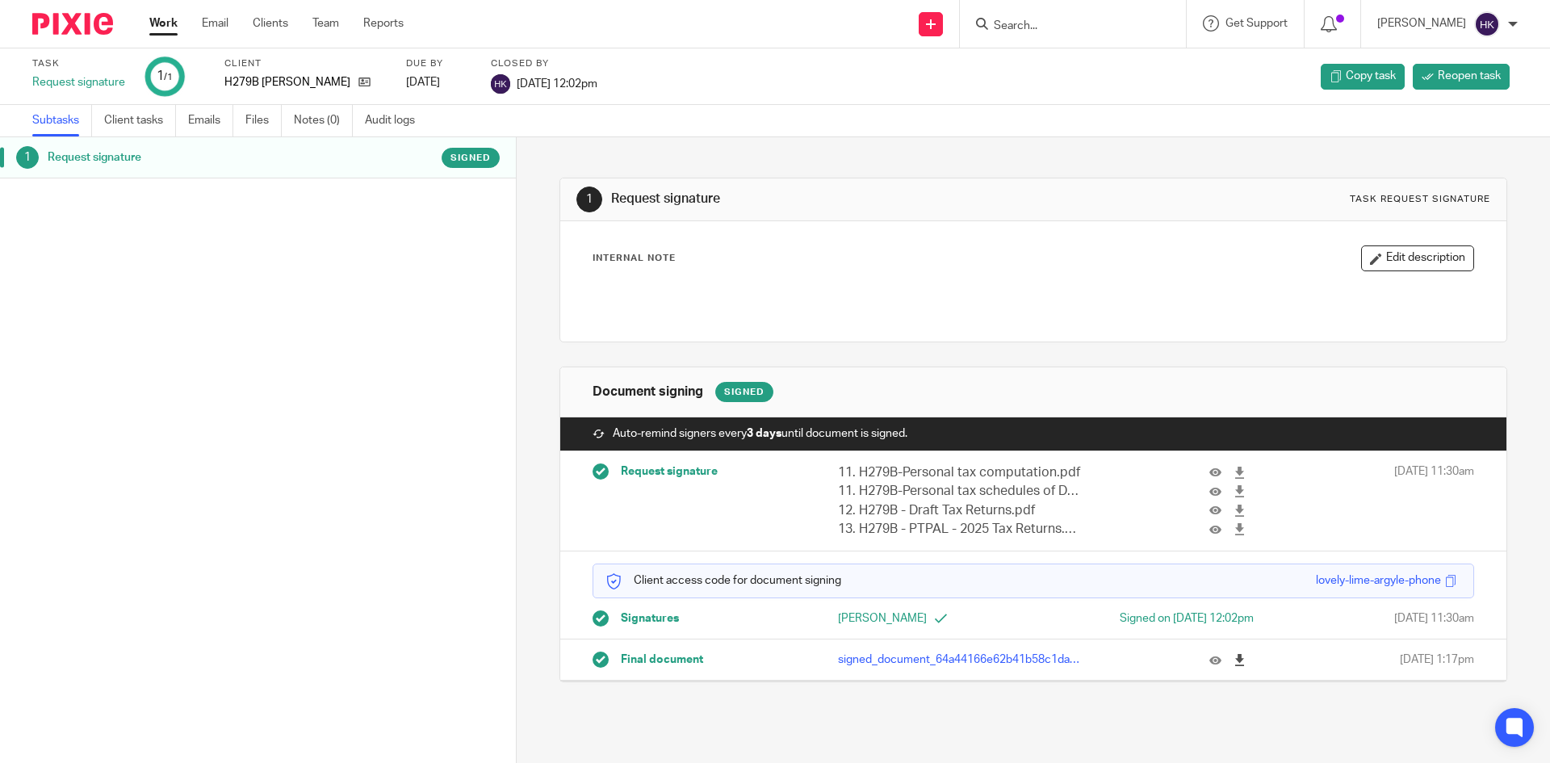
click at [1234, 660] on icon at bounding box center [1240, 660] width 12 height 12
